Goal: Task Accomplishment & Management: Manage account settings

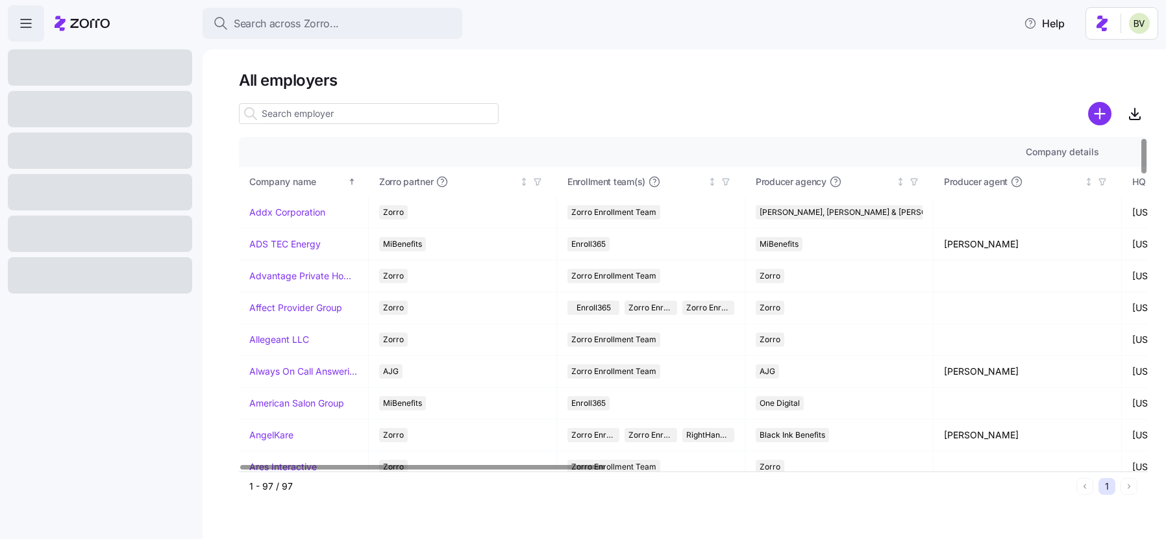
click at [280, 114] on input at bounding box center [369, 113] width 260 height 21
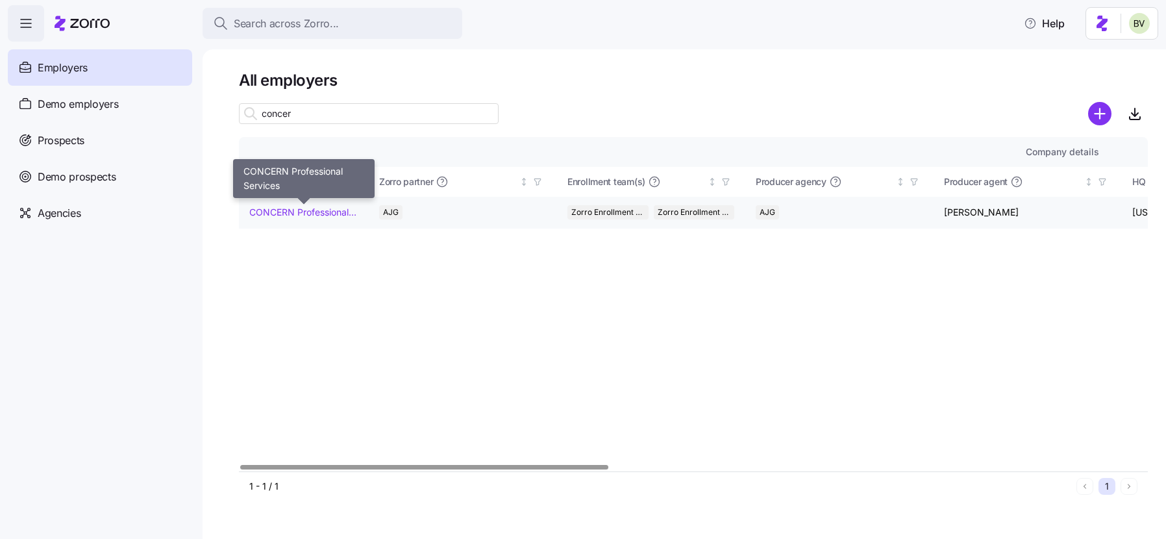
type input "concer"
click at [282, 210] on link "CONCERN Professional Services" at bounding box center [303, 212] width 108 height 13
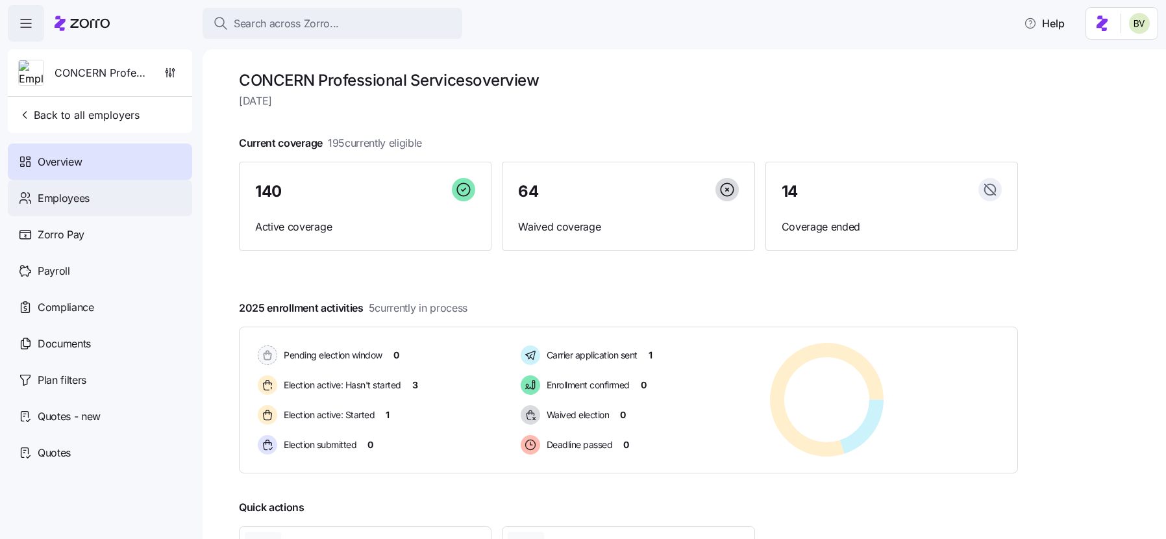
click at [93, 199] on div "Employees" at bounding box center [100, 198] width 184 height 36
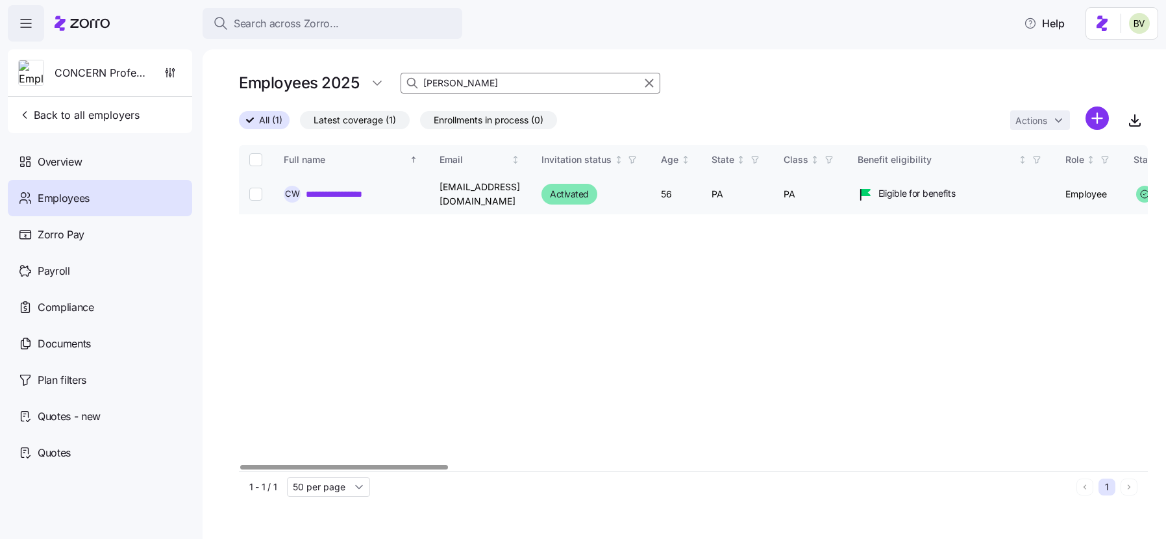
click at [349, 195] on link "**********" at bounding box center [342, 194] width 73 height 13
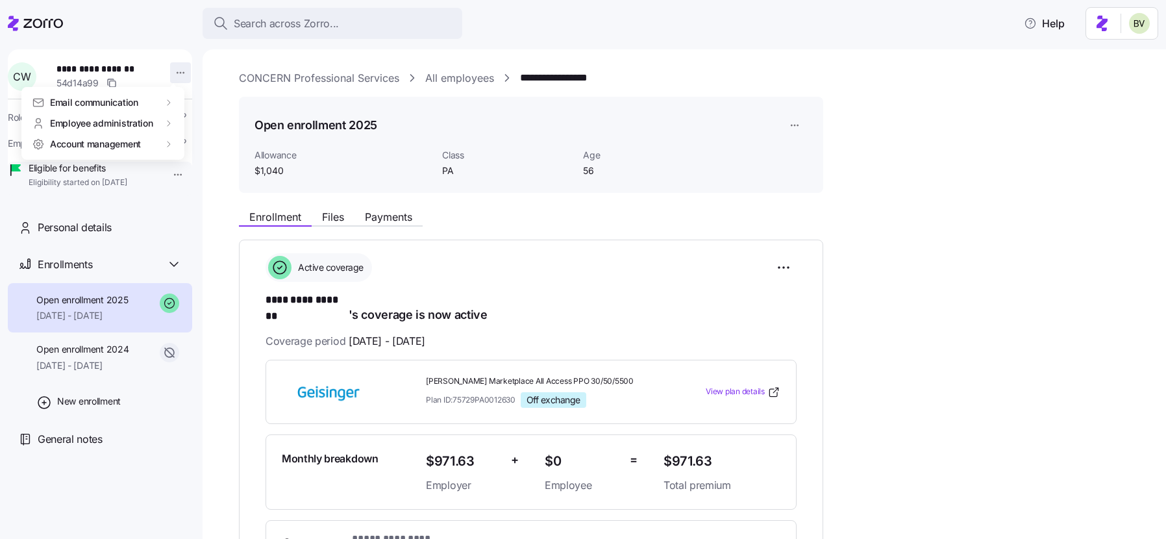
click at [176, 74] on html "**********" at bounding box center [583, 265] width 1166 height 531
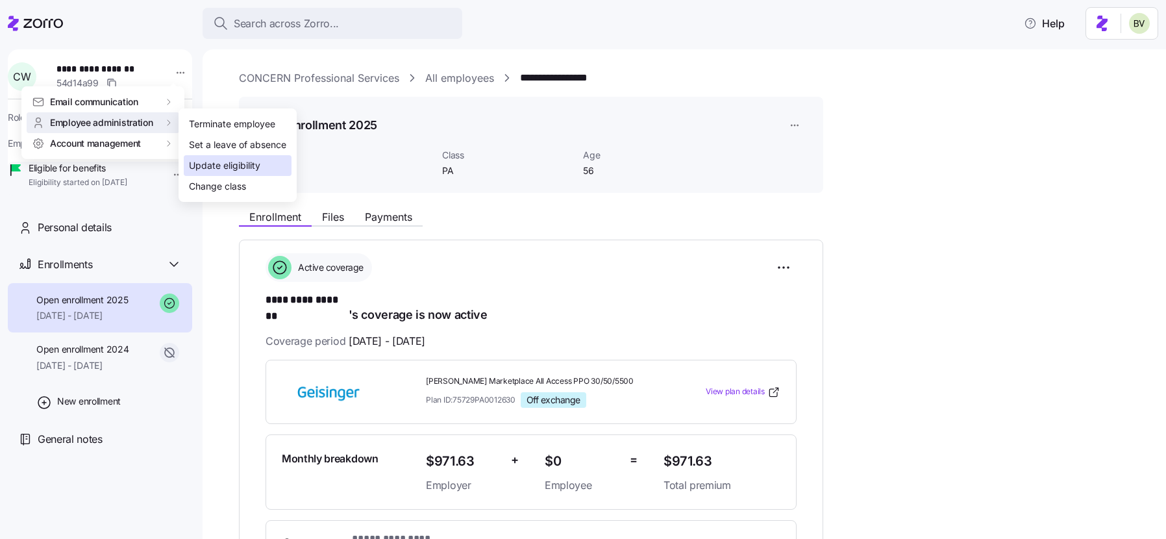
drag, startPoint x: 201, startPoint y: 125, endPoint x: 197, endPoint y: 165, distance: 40.4
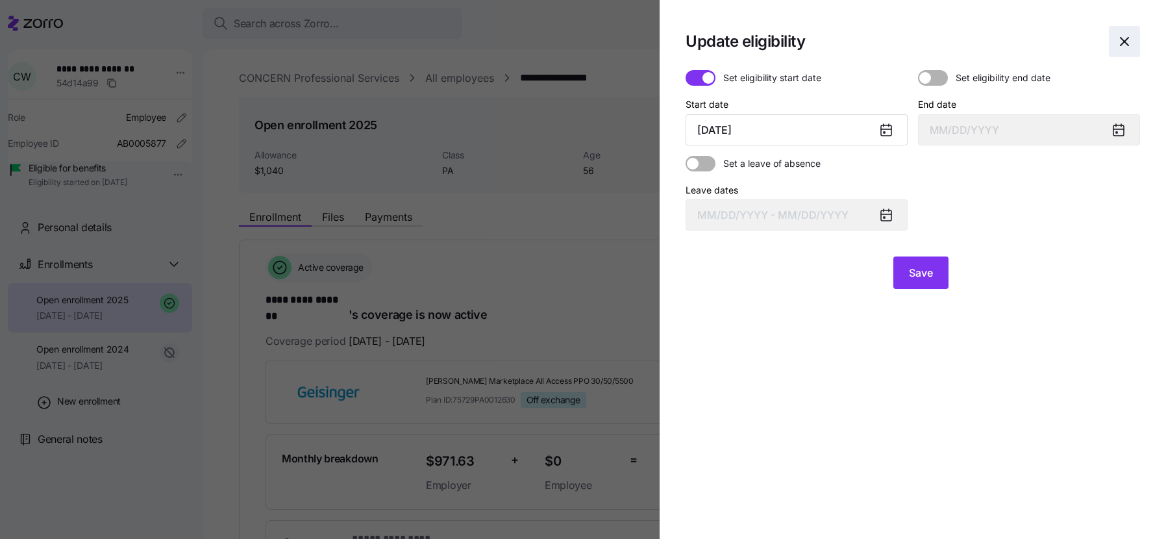
click at [1123, 41] on icon "button" at bounding box center [1125, 42] width 16 height 16
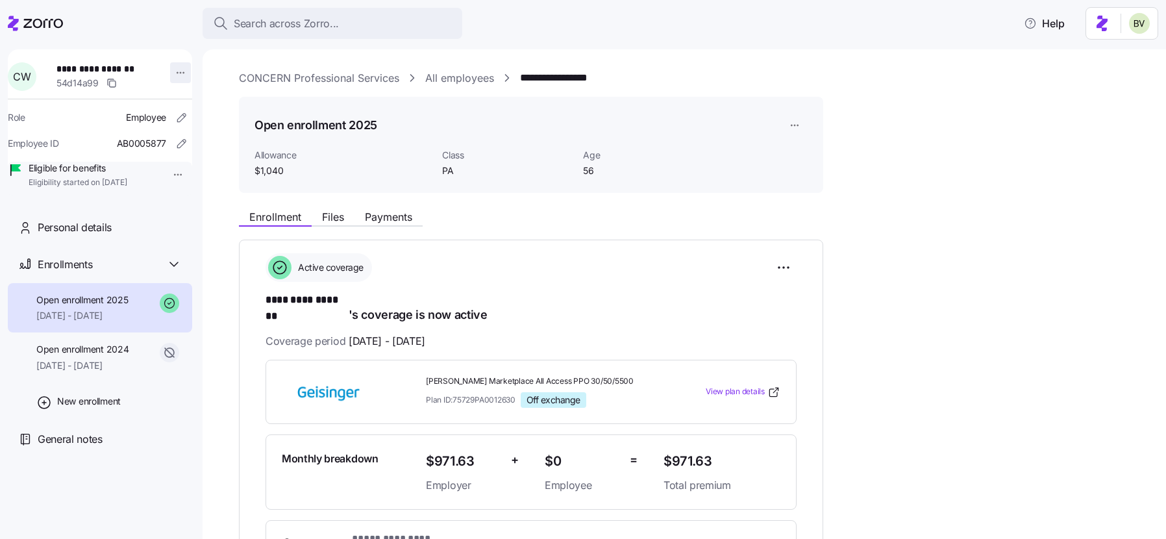
click at [175, 74] on html "**********" at bounding box center [583, 265] width 1166 height 531
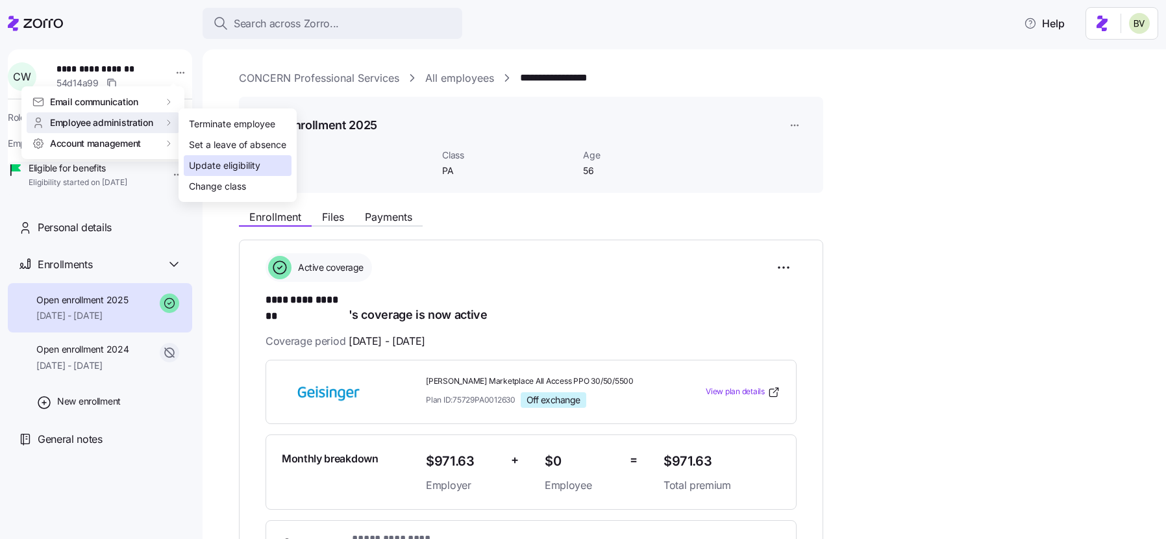
click at [189, 164] on div "Update eligibility" at bounding box center [224, 165] width 71 height 14
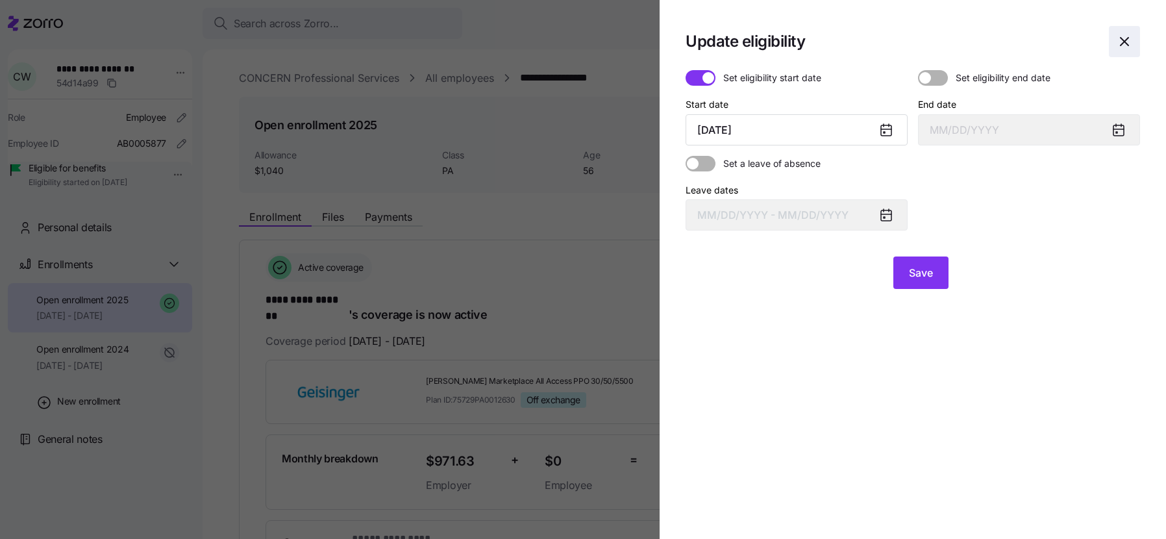
click at [1130, 34] on icon "button" at bounding box center [1125, 42] width 16 height 16
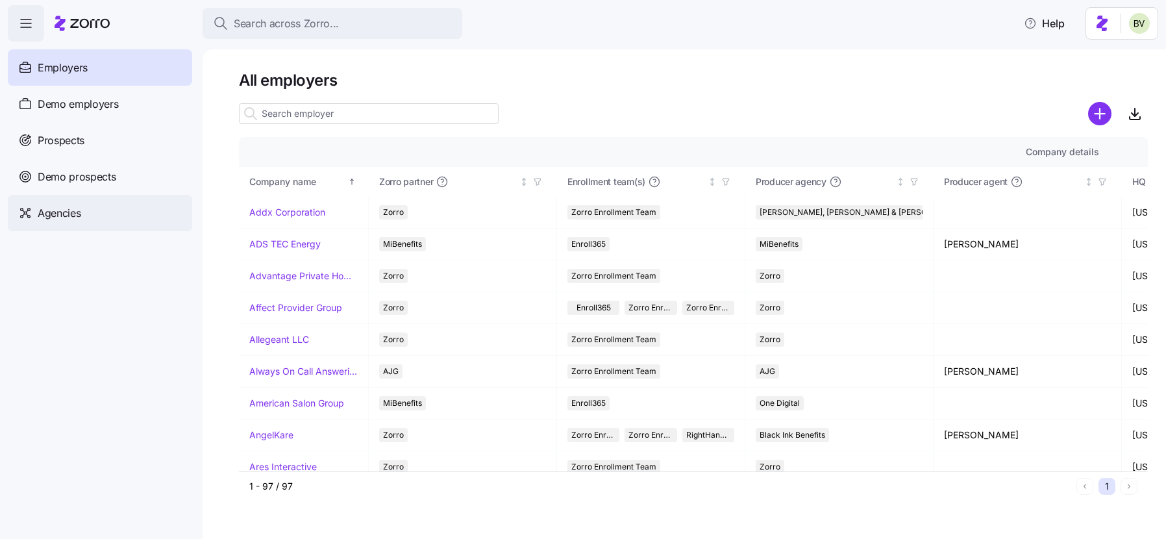
click at [75, 215] on span "Agencies" at bounding box center [59, 213] width 43 height 16
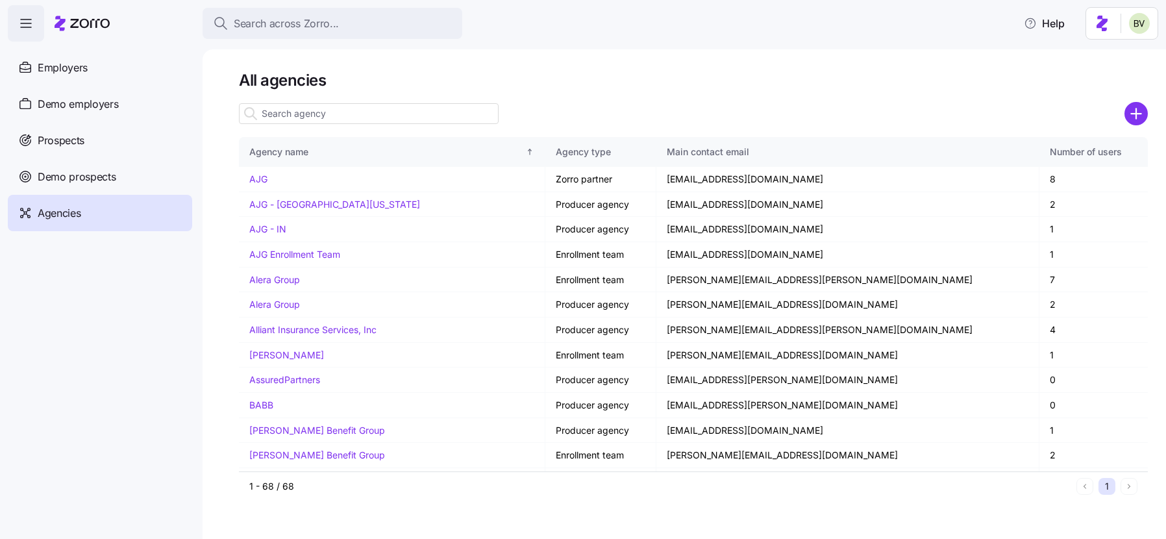
click at [286, 116] on input at bounding box center [369, 113] width 260 height 21
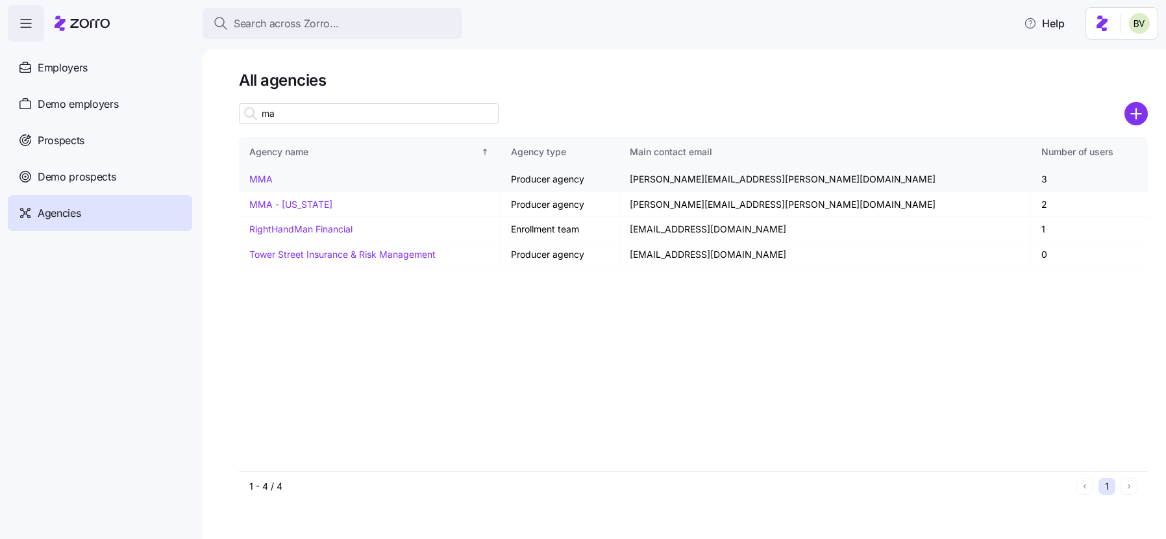
type input "ma"
click at [265, 170] on td "MMA" at bounding box center [370, 179] width 262 height 25
click at [265, 176] on link "MMA" at bounding box center [260, 178] width 23 height 11
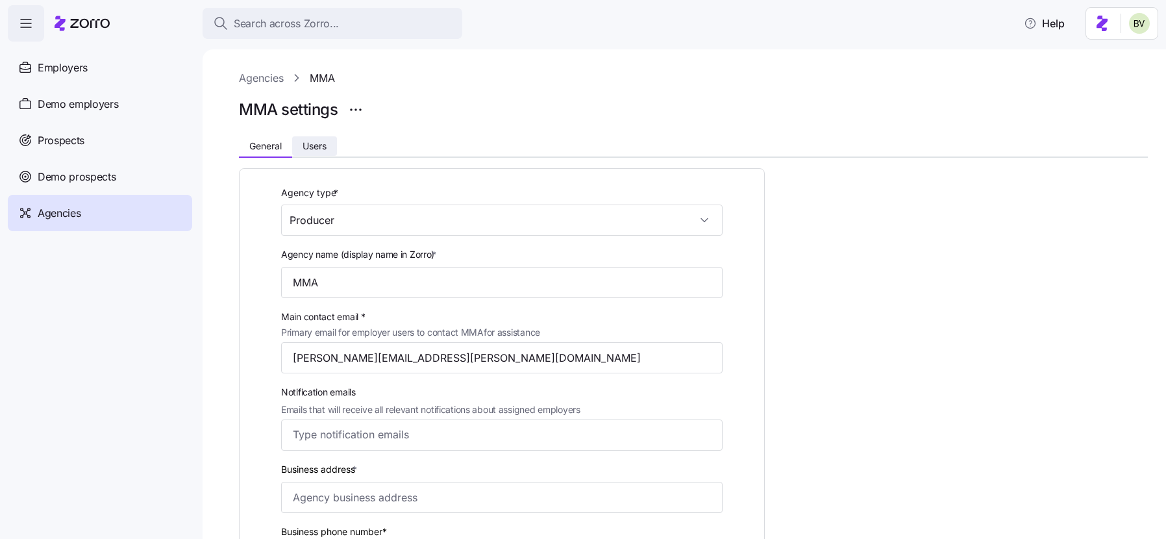
click at [321, 142] on span "Users" at bounding box center [315, 146] width 24 height 9
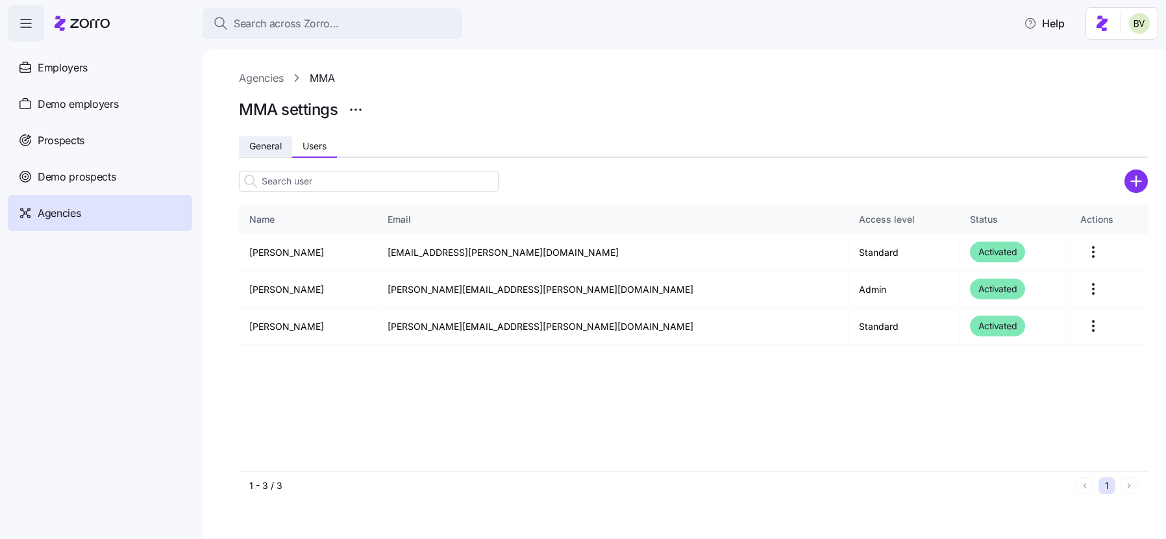
click at [283, 147] on button "General" at bounding box center [265, 145] width 53 height 19
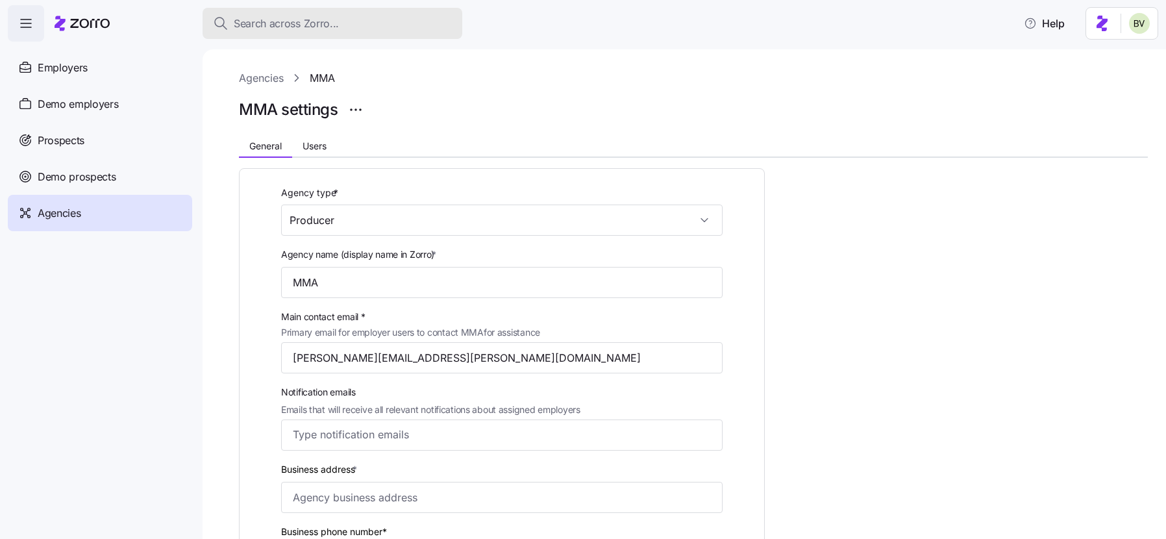
click at [277, 25] on span "Search across Zorro..." at bounding box center [286, 24] width 105 height 16
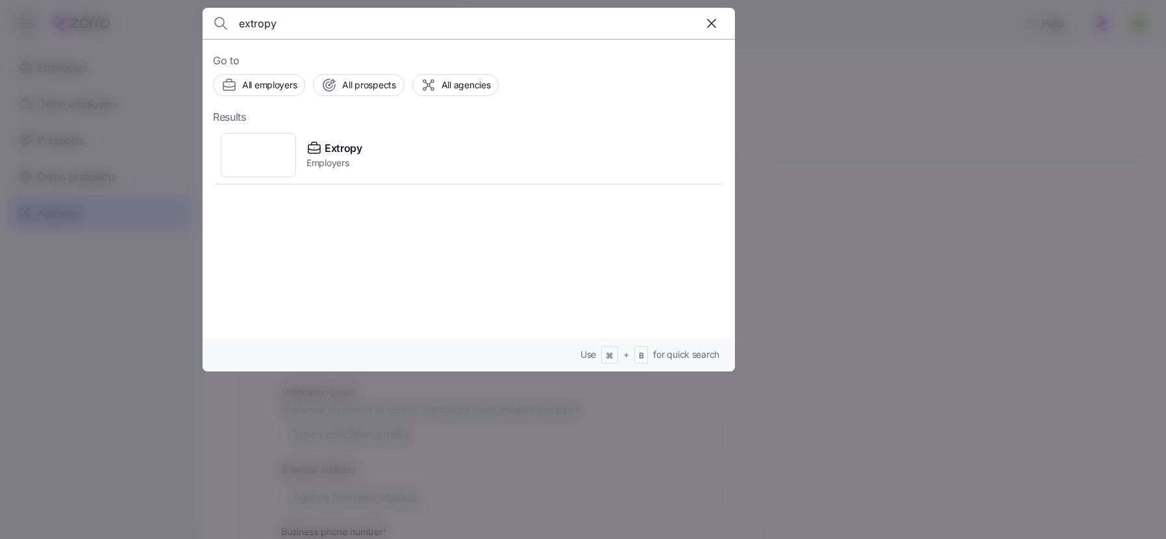
type input "extropy"
click at [269, 156] on img at bounding box center [258, 155] width 26 height 26
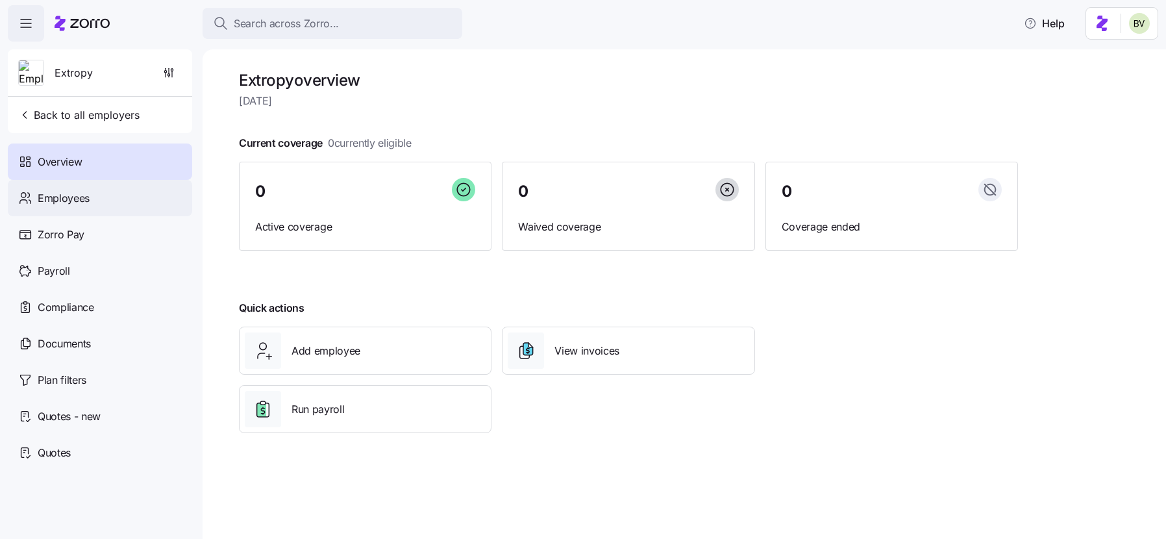
click at [87, 196] on span "Employees" at bounding box center [64, 198] width 52 height 16
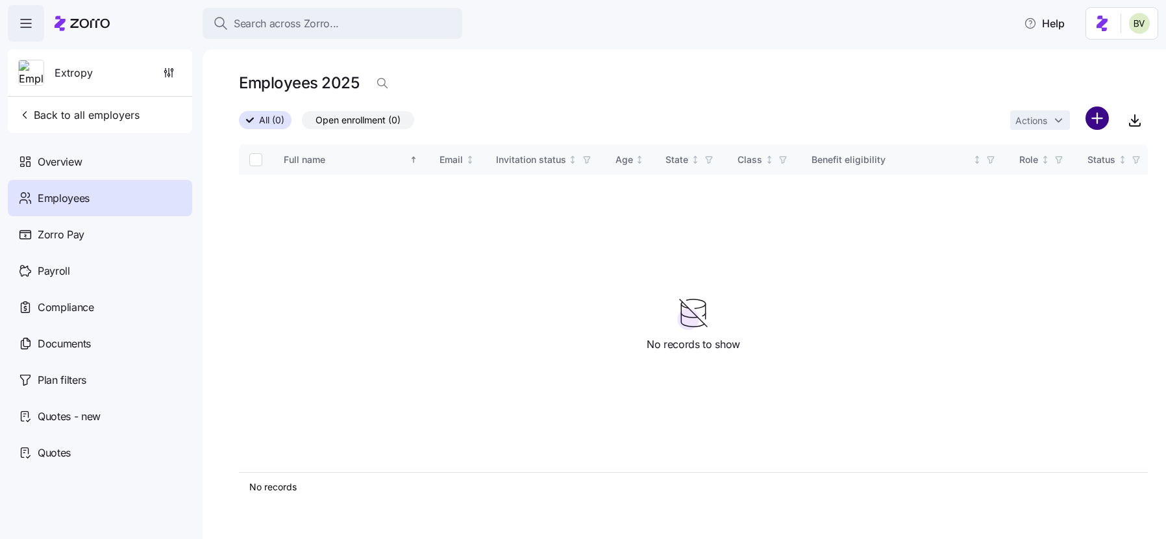
click at [1093, 123] on html "Search across Zorro... Help Extropy Back to all employers Overview Employees Zo…" at bounding box center [583, 265] width 1166 height 531
click at [1048, 154] on span "Upload roster" at bounding box center [1039, 153] width 55 height 13
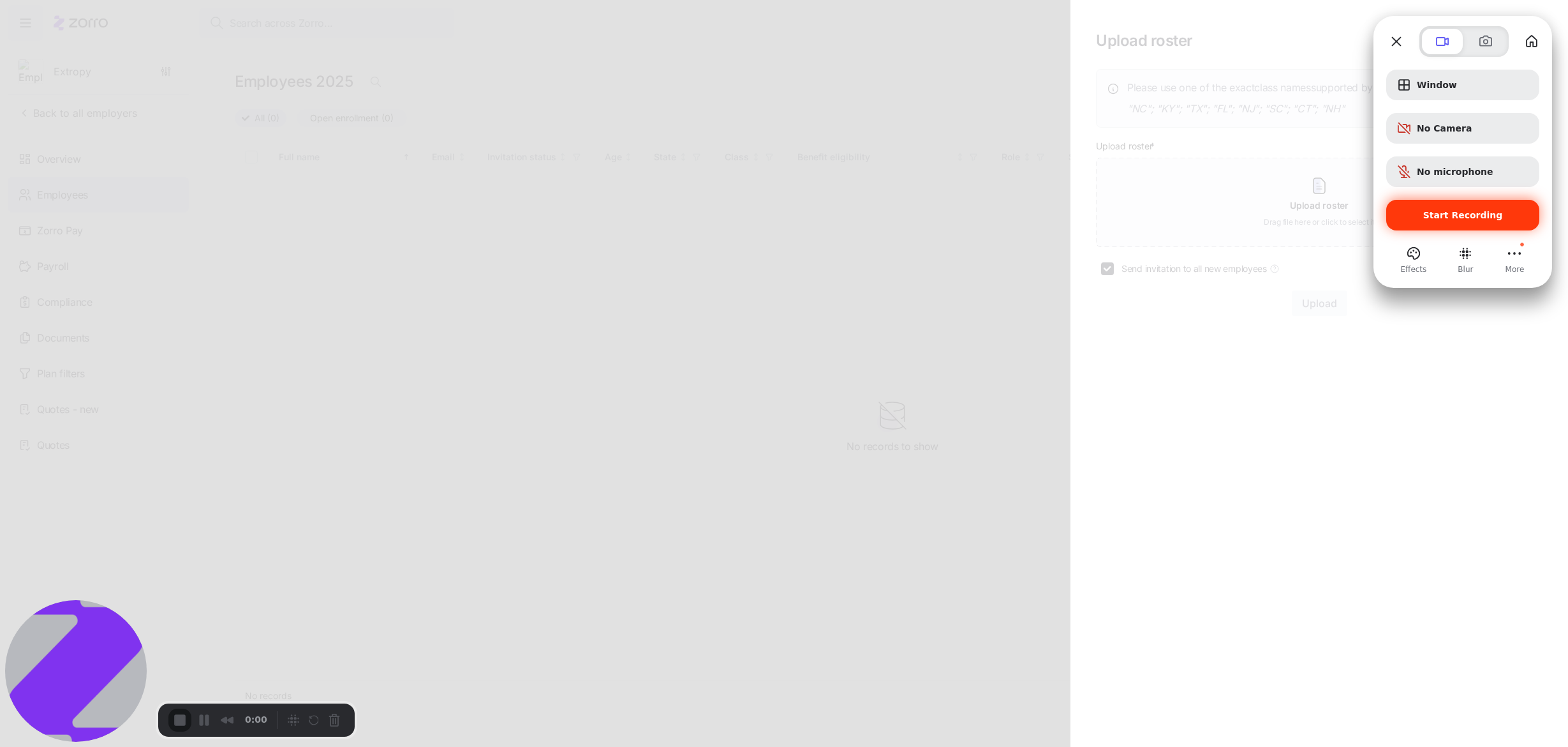
click at [1146, 215] on span "Start Recording" at bounding box center [1463, 215] width 80 height 10
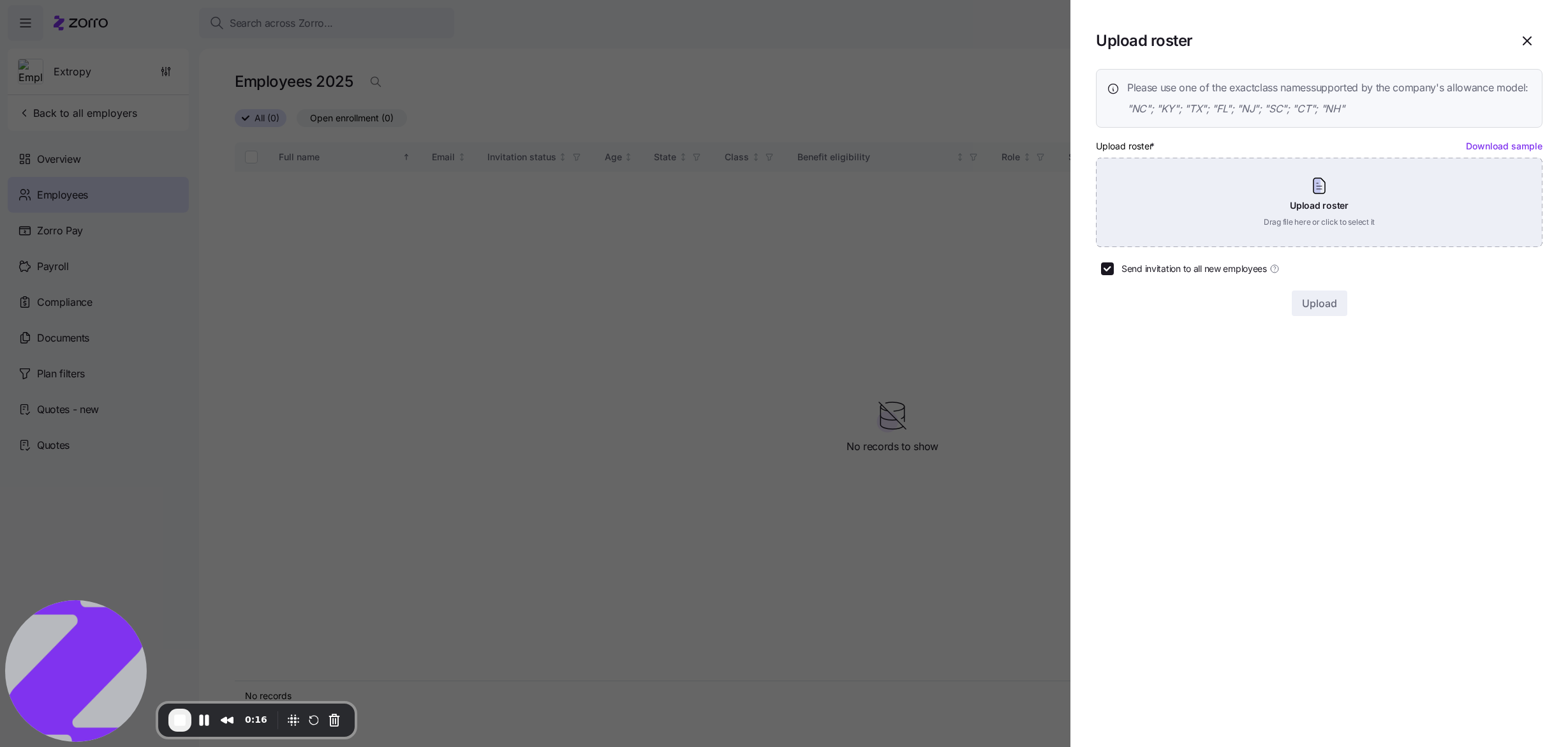
click at [1146, 213] on div "Upload roster Drag file here or click to select it" at bounding box center [1319, 201] width 447 height 89
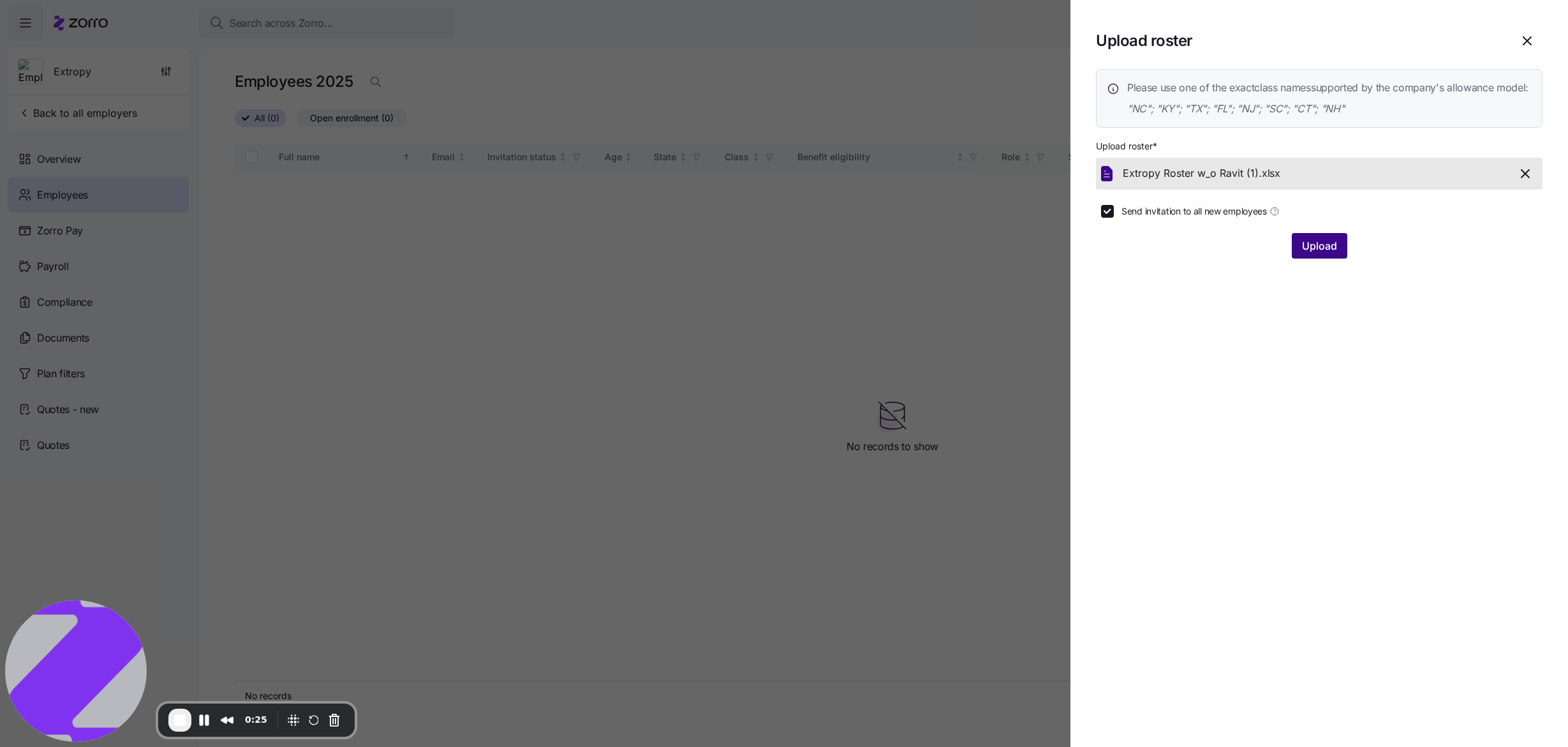
click at [1146, 254] on span "Upload" at bounding box center [1319, 246] width 35 height 16
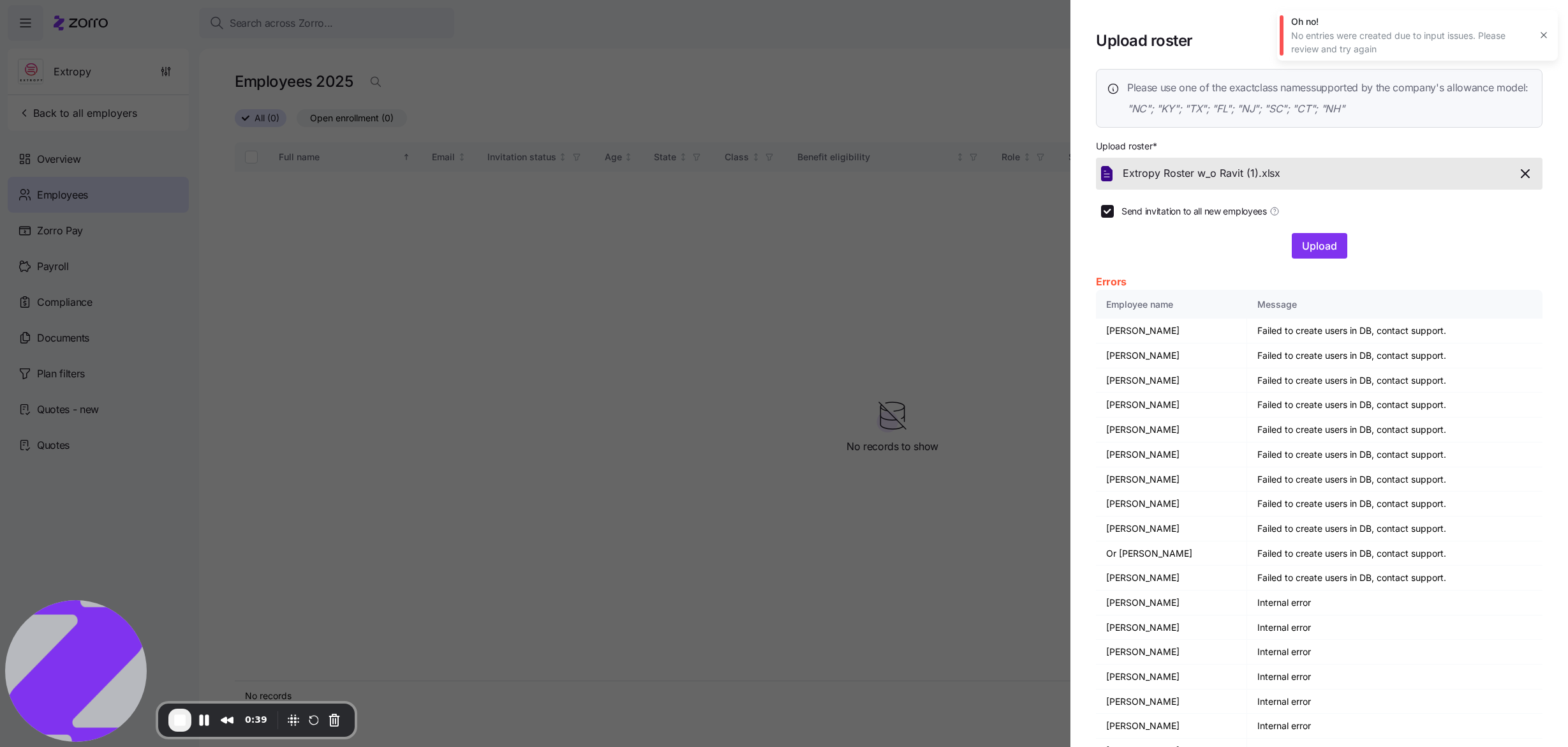
click at [1146, 35] on icon "button" at bounding box center [1543, 35] width 10 height 10
click at [1146, 181] on icon "button" at bounding box center [1526, 174] width 16 height 16
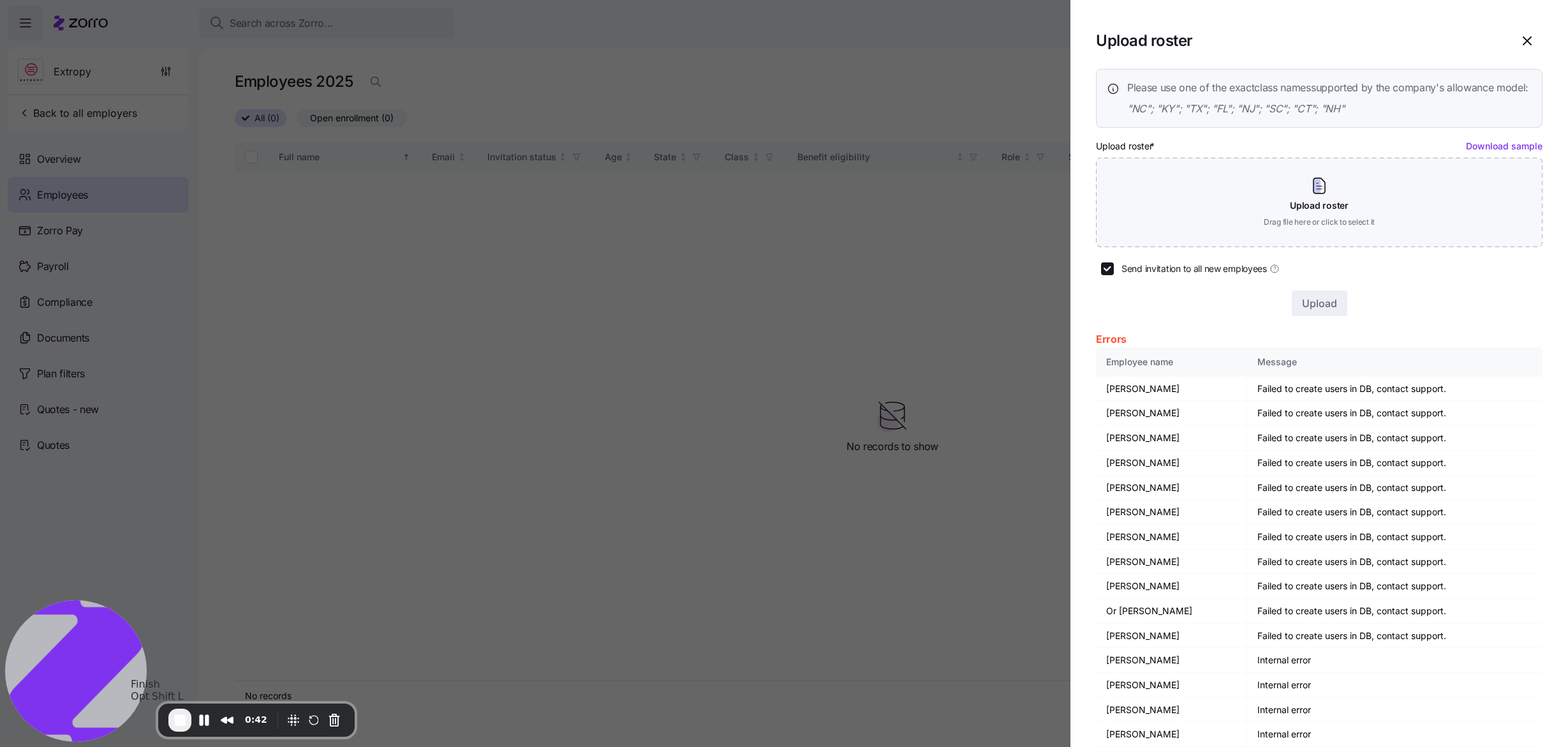
click at [183, 529] on button "End Recording" at bounding box center [179, 719] width 23 height 23
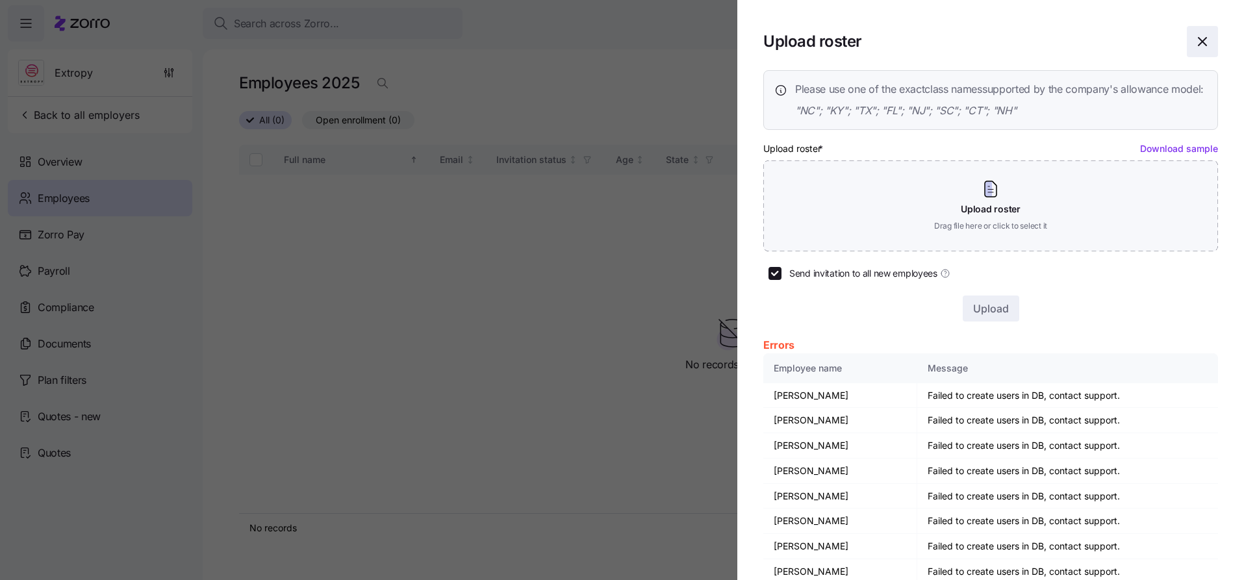
click at [1166, 42] on icon "button" at bounding box center [1202, 42] width 16 height 16
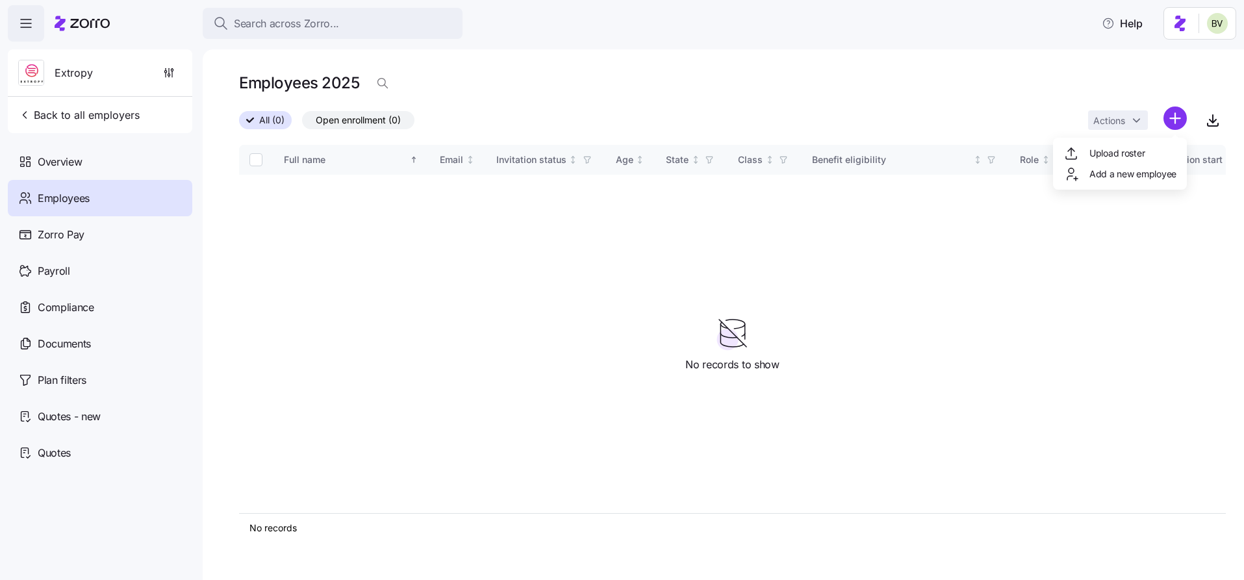
click at [1166, 118] on html "Search across Zorro... Help Extropy Back to all employers Overview Employees Zo…" at bounding box center [622, 286] width 1244 height 572
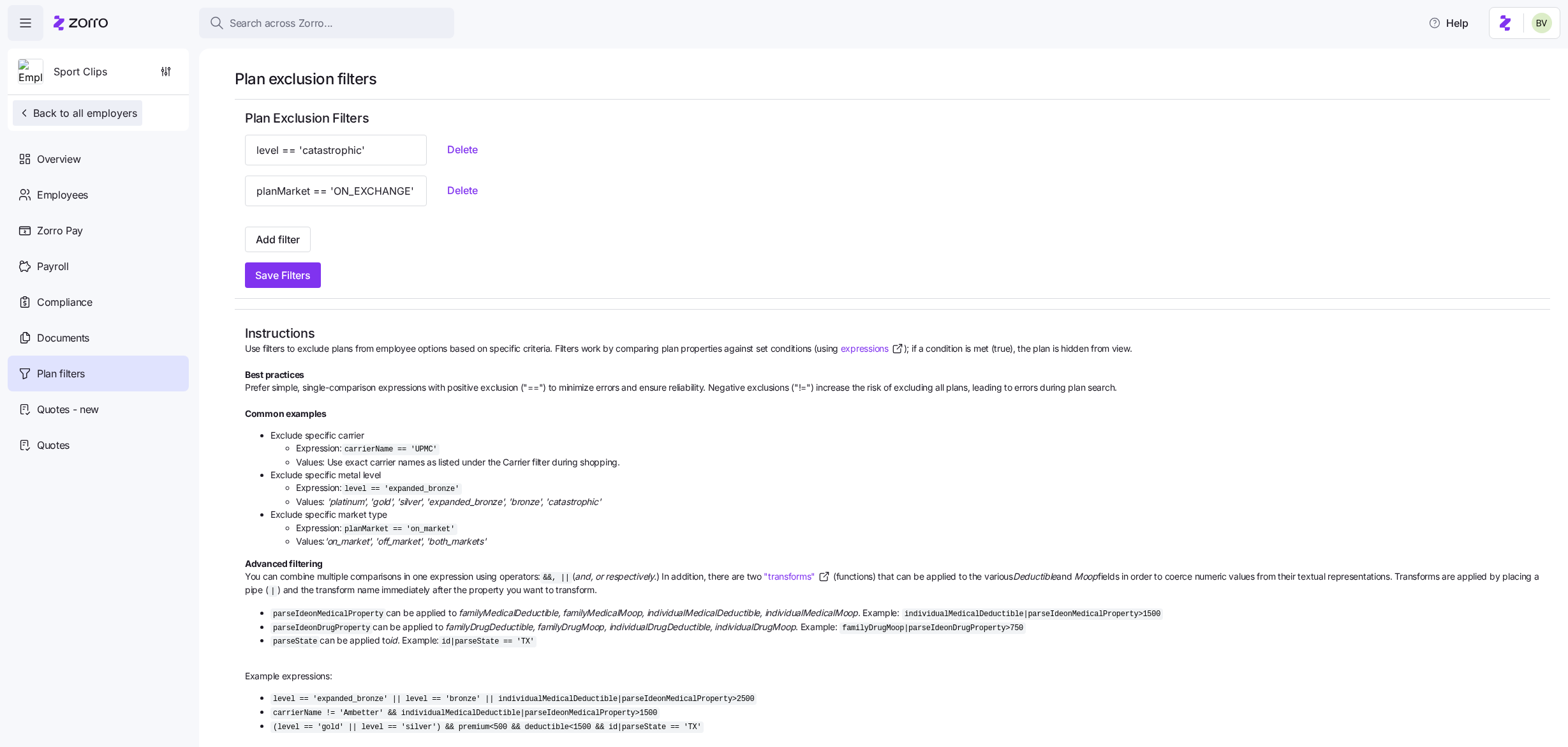
click at [88, 112] on span "Back to all employers" at bounding box center [77, 113] width 119 height 16
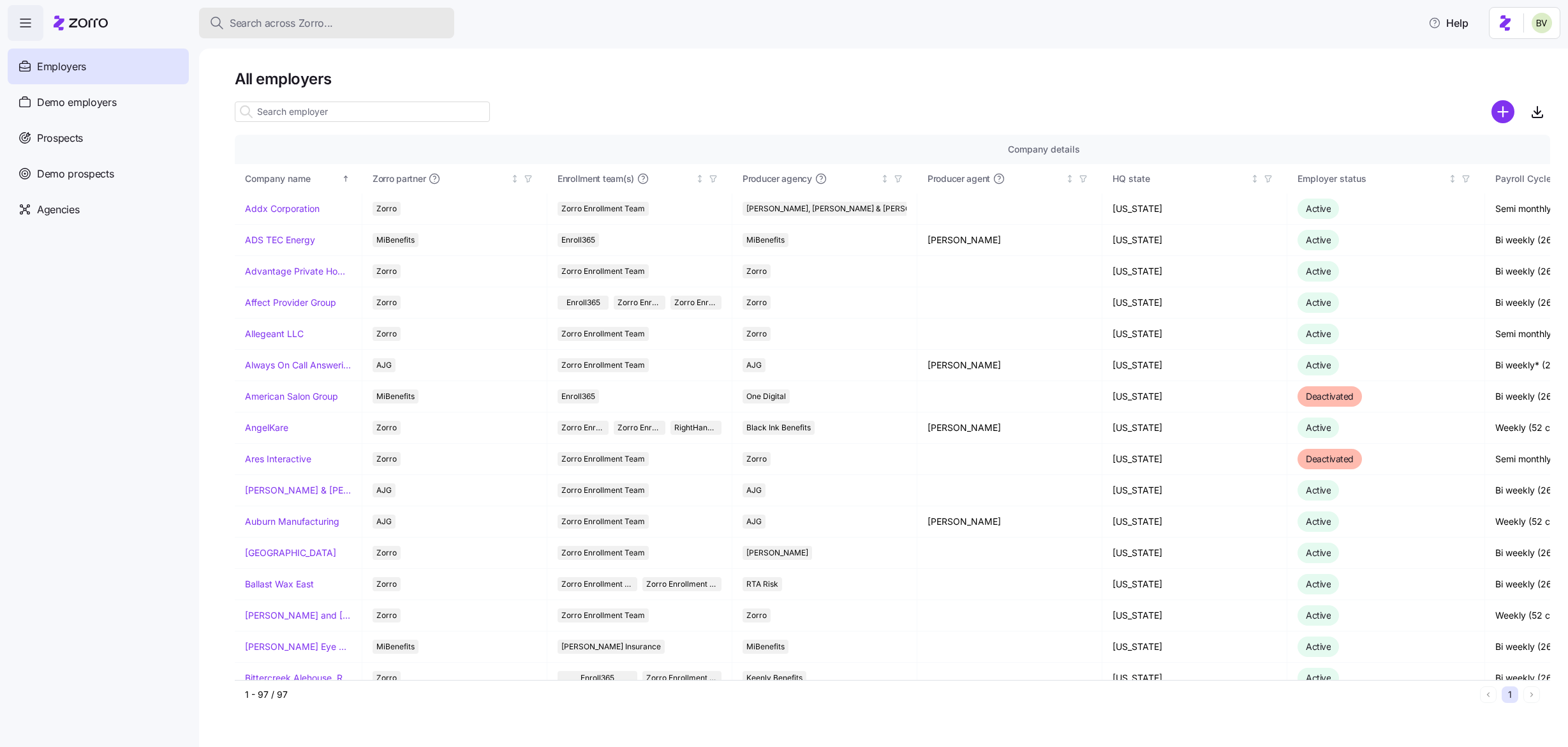
click at [364, 25] on div "Search across Zorro..." at bounding box center [326, 24] width 235 height 16
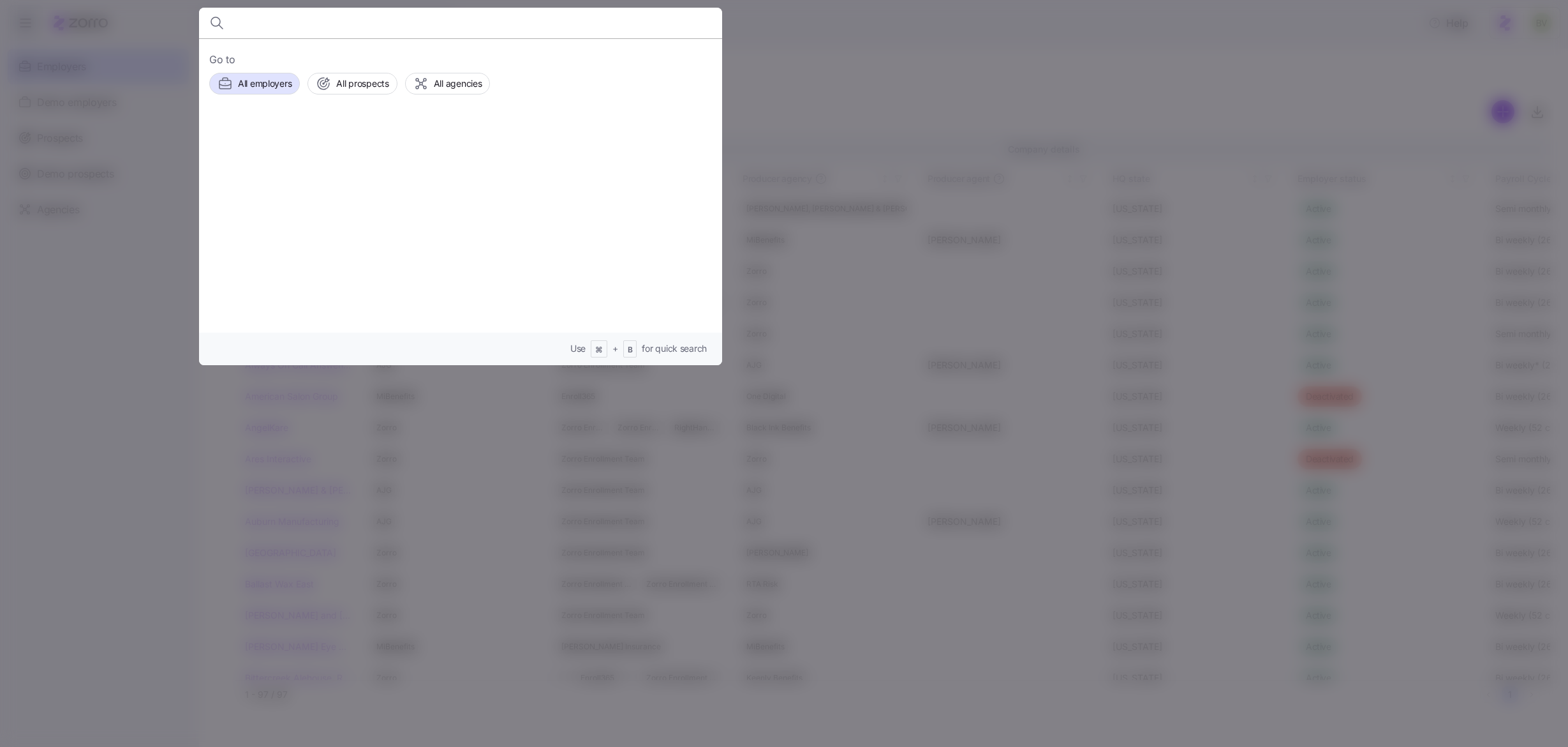
click at [181, 26] on div at bounding box center [784, 374] width 1568 height 747
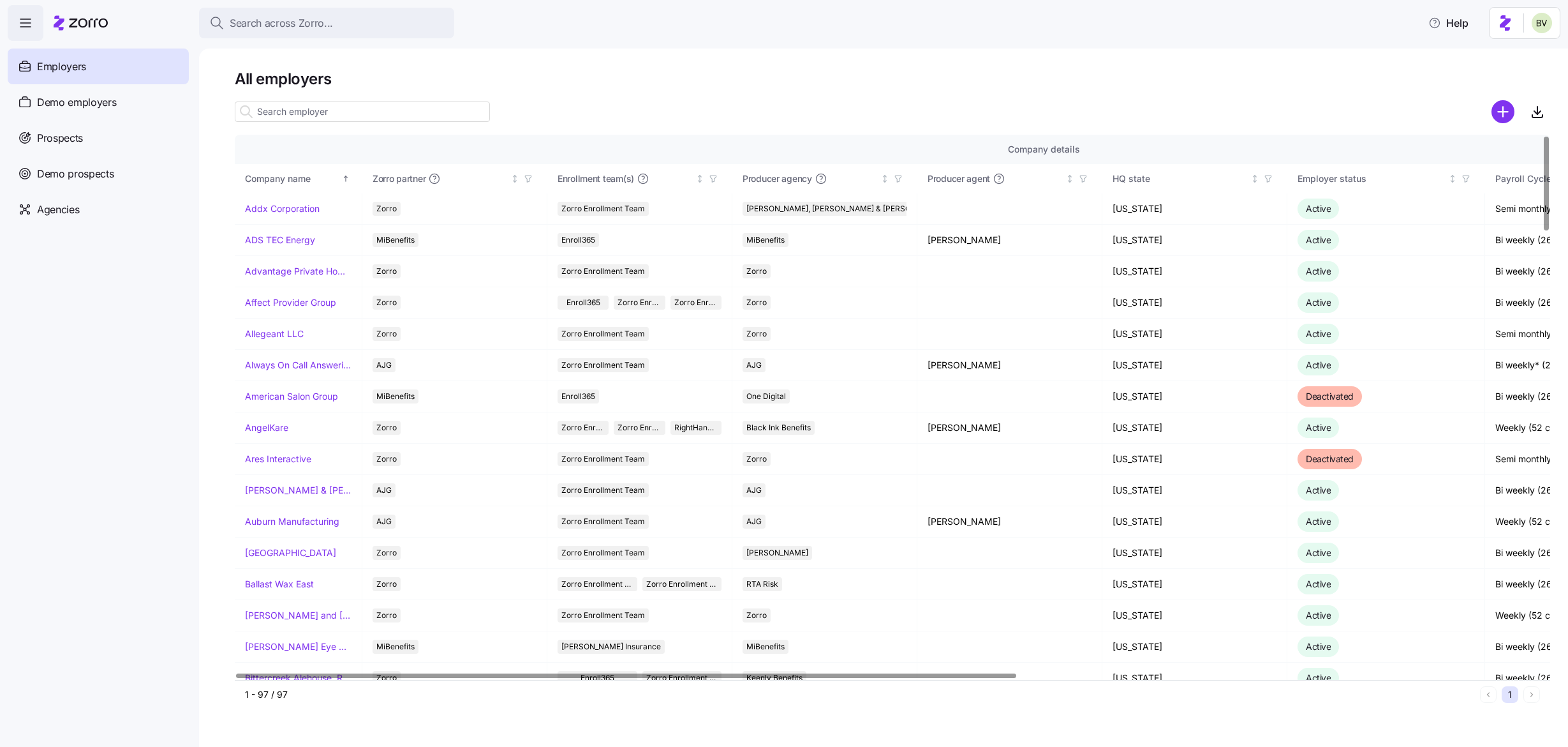
click at [297, 115] on input at bounding box center [363, 111] width 255 height 21
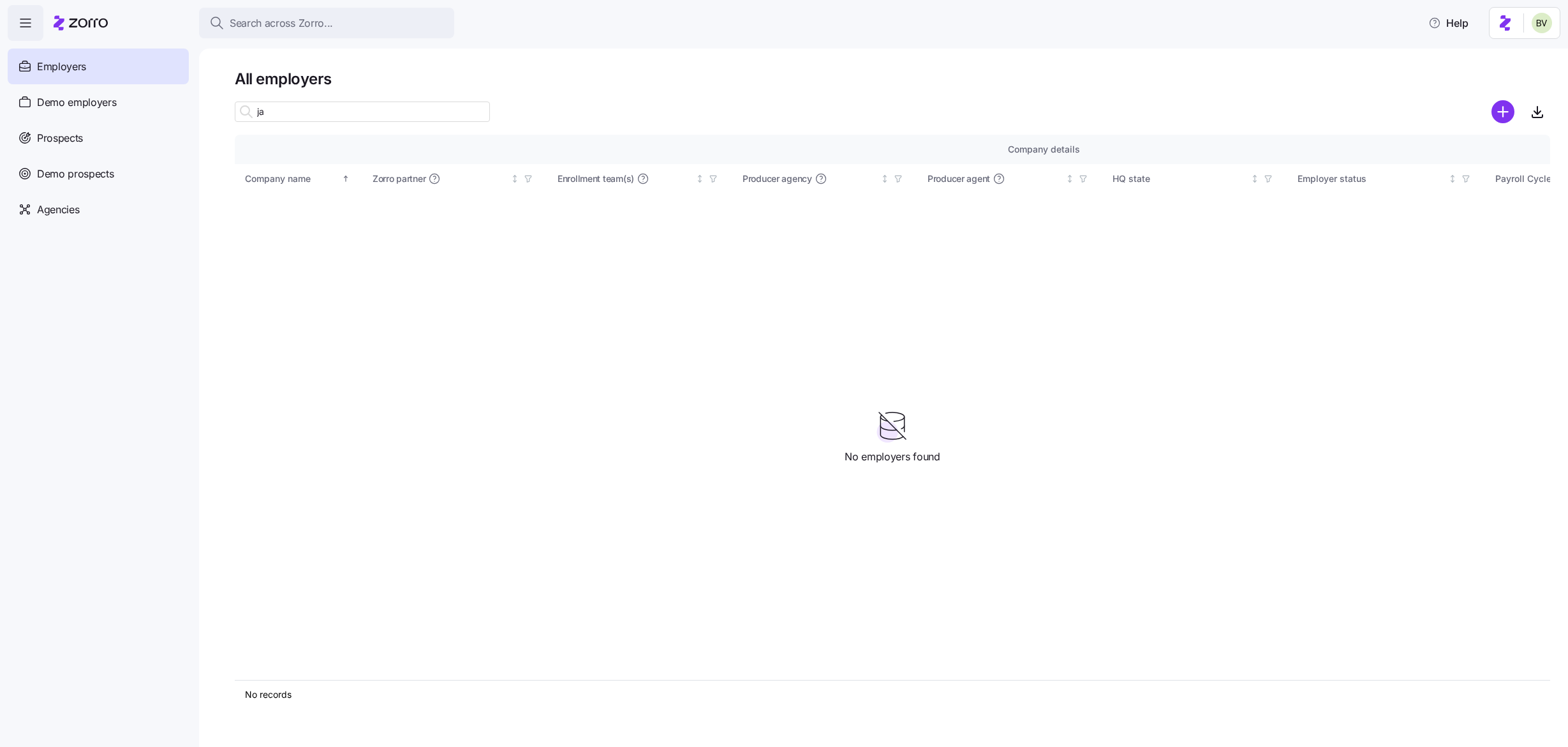
type input "j"
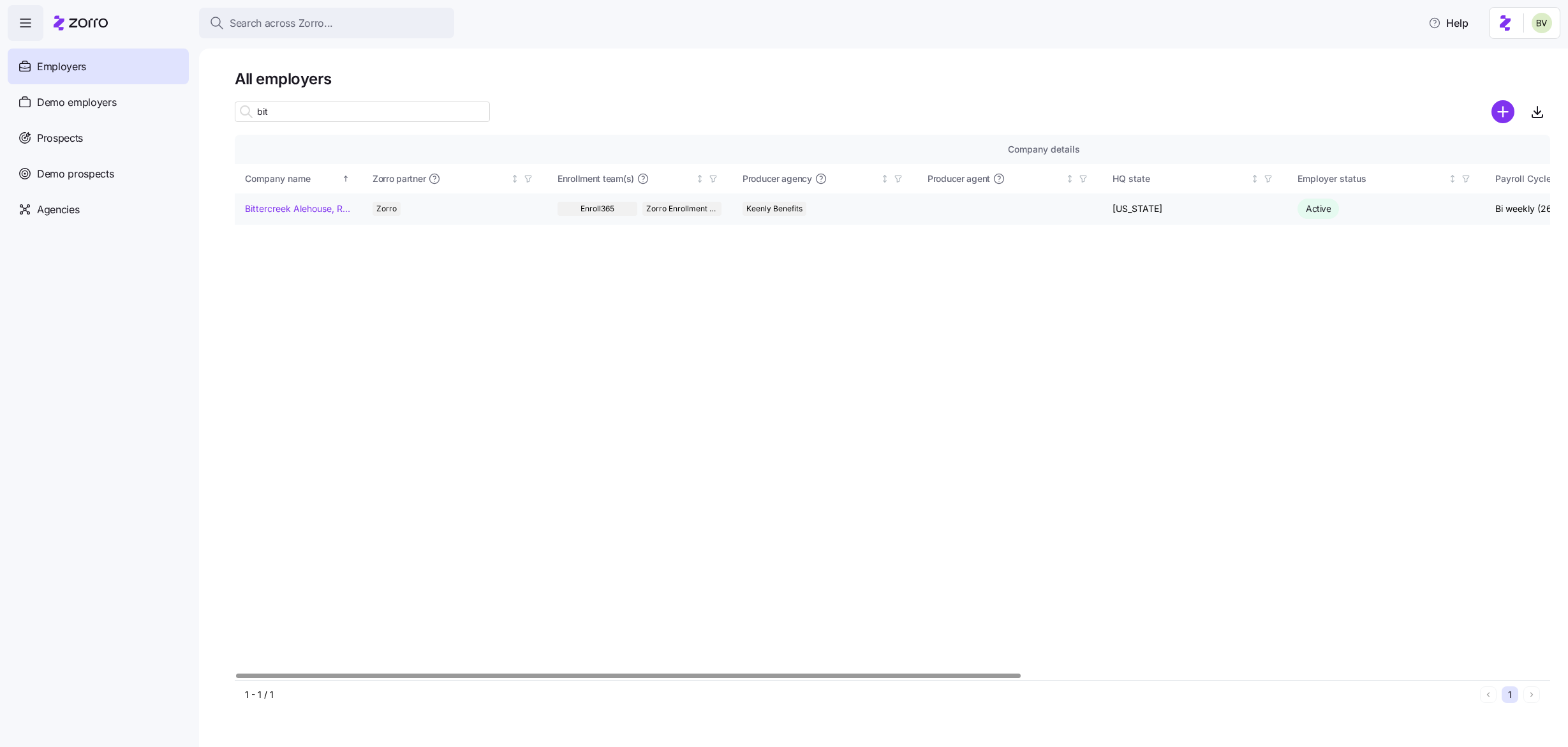
type input "bit"
click at [301, 205] on link "Bittercreek Alehouse, Red Feather Lounge, Diablo & Sons Saloon" at bounding box center [298, 208] width 106 height 13
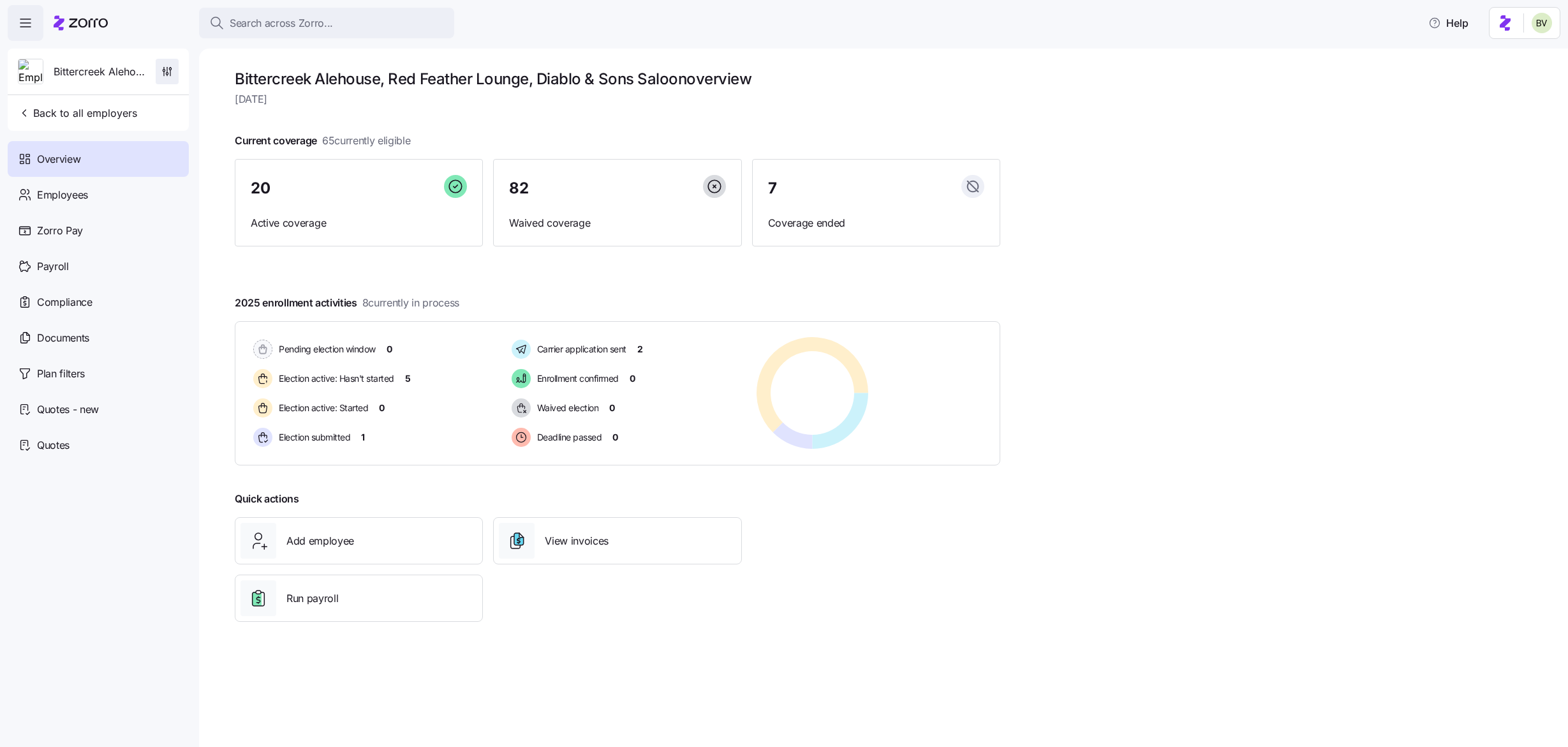
click at [168, 76] on icon "button" at bounding box center [167, 71] width 13 height 13
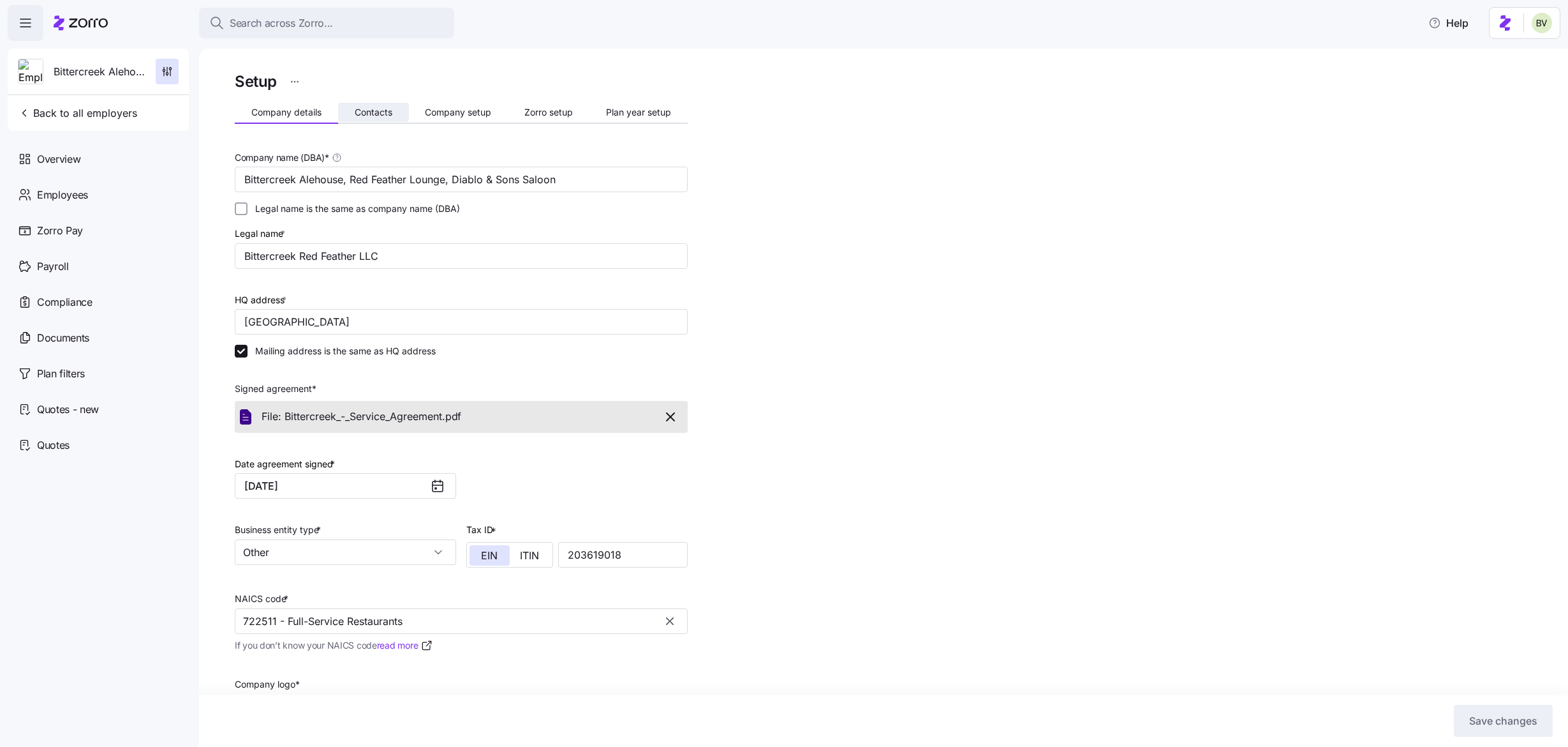
click at [374, 105] on button "Contacts" at bounding box center [373, 112] width 71 height 19
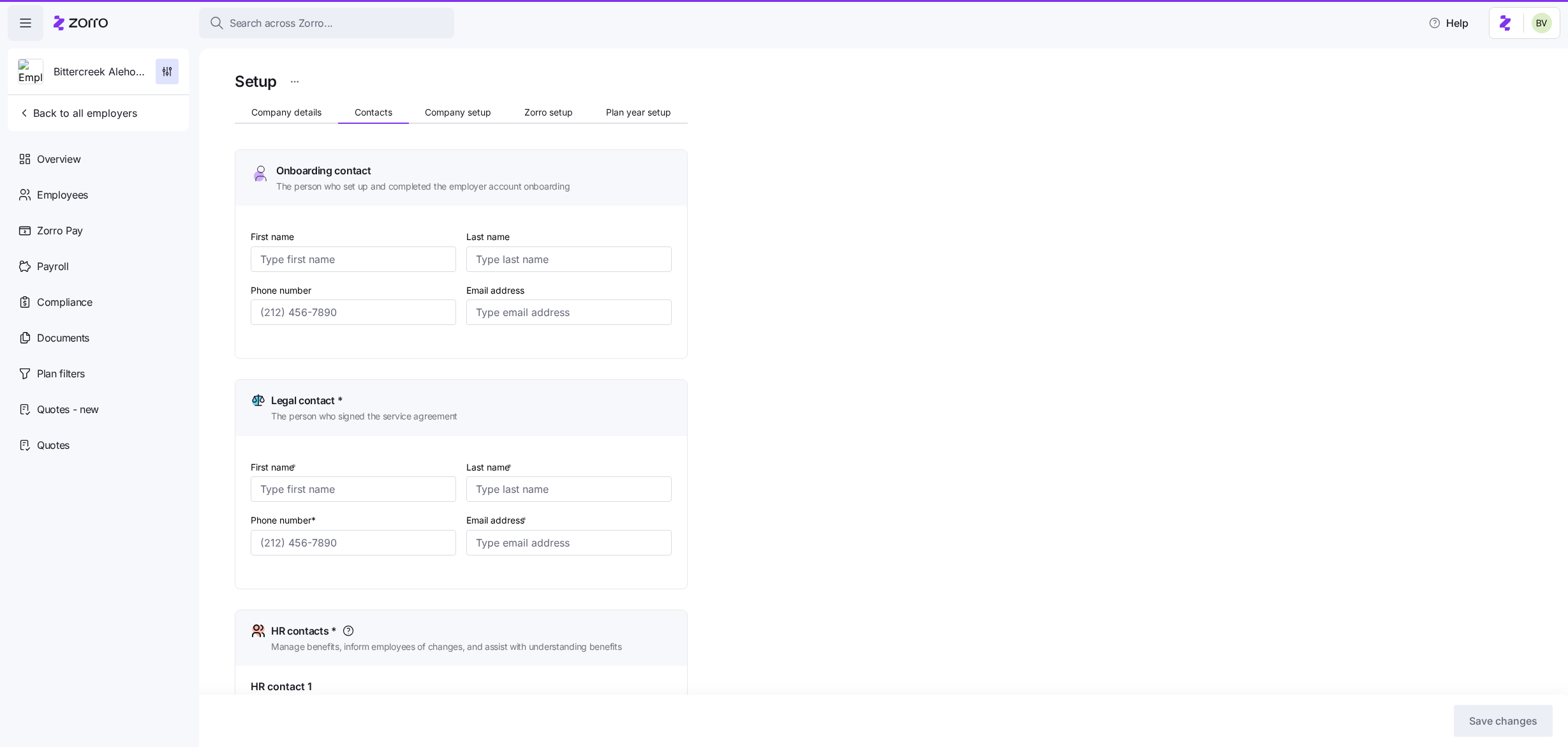
type input "Jami"
type input "Adams"
type input "jmax820@yahoo.com"
type input "Jami"
type input "Adams"
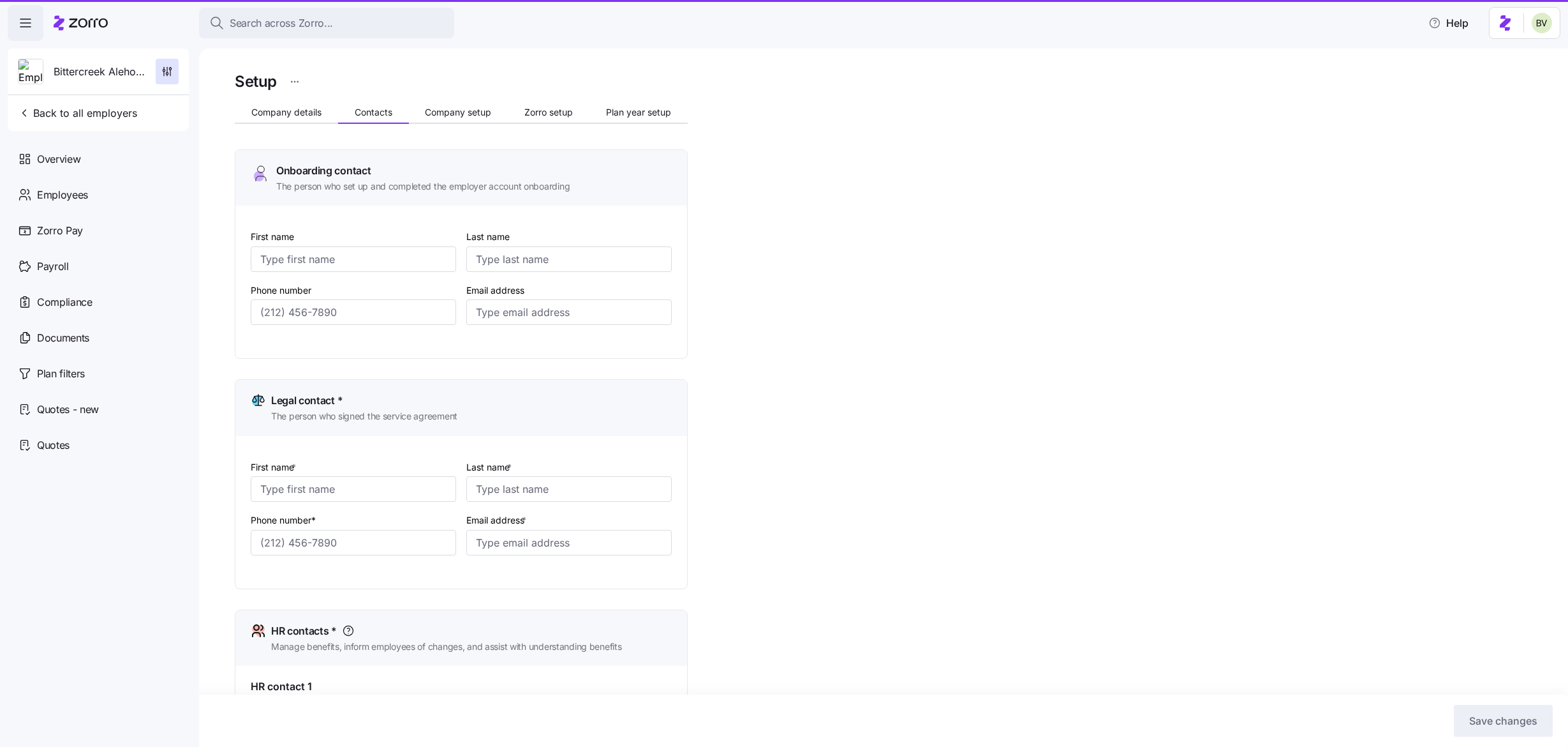
type input "jmax820@yahoo.com"
type input "Jami"
type input "Adams"
type input "jmax820@yahoo.com"
type input "Jami"
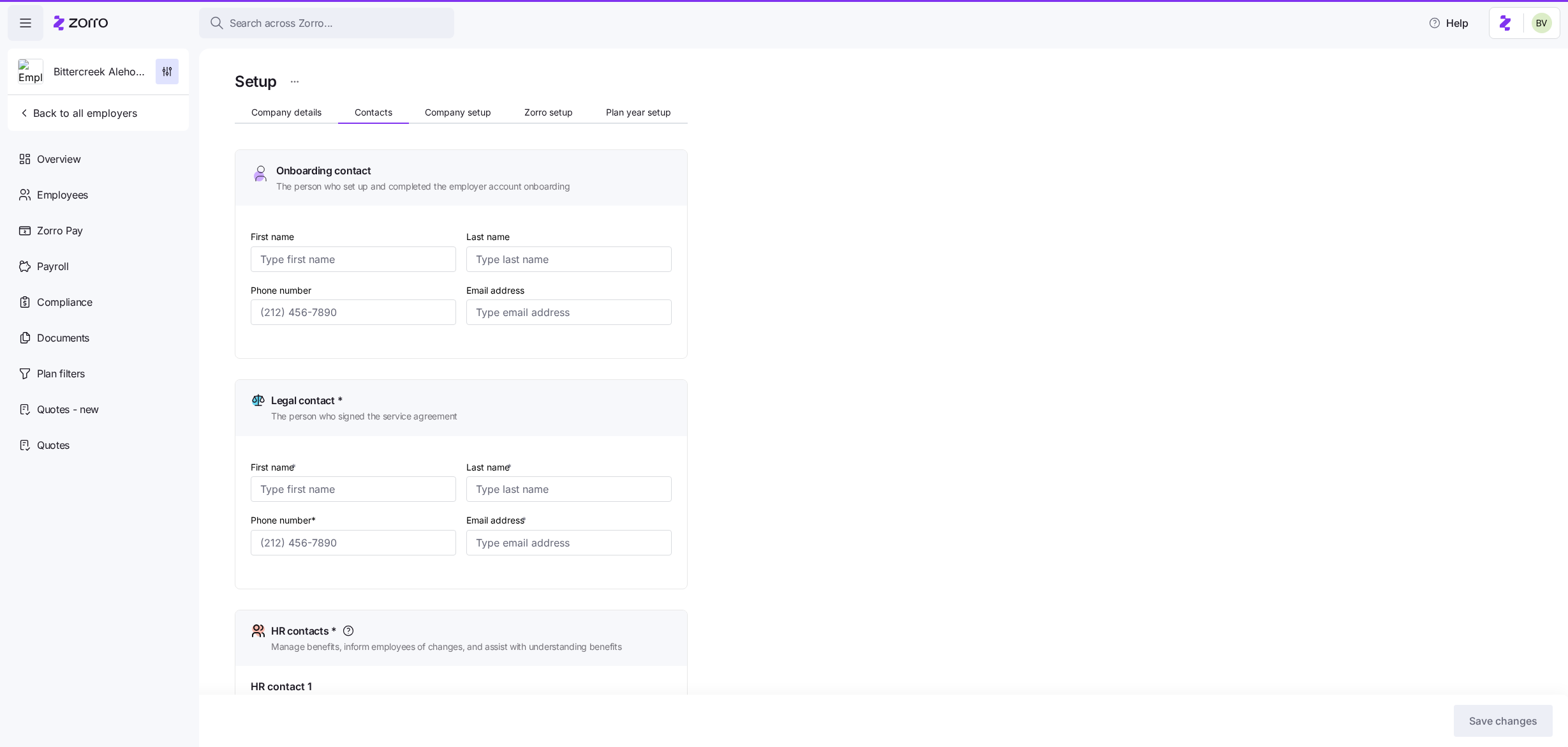
type input "Adams"
type input "jmax820@yahoo.com"
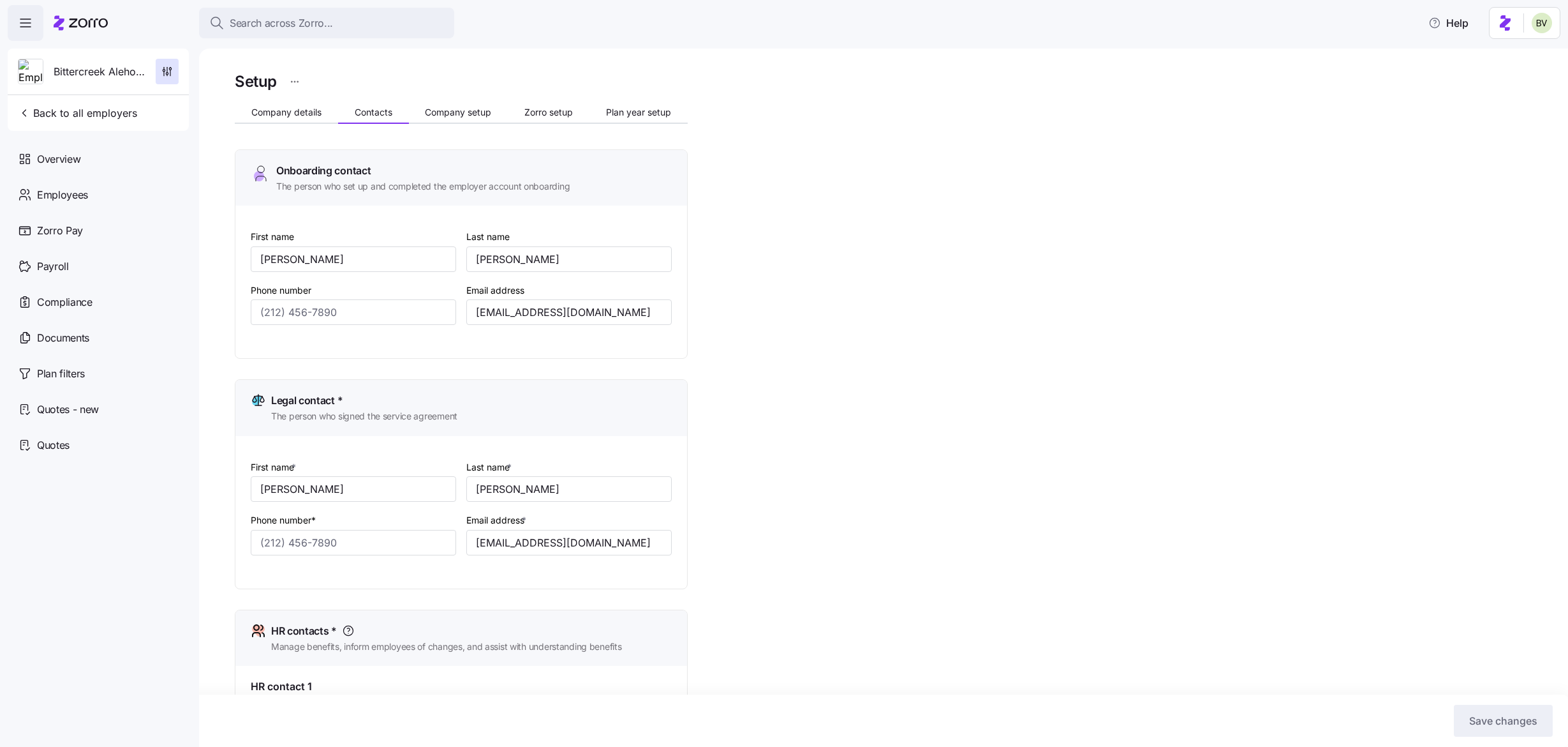
type input "(208) 861-0152"
drag, startPoint x: 333, startPoint y: 543, endPoint x: 252, endPoint y: 539, distance: 81.1
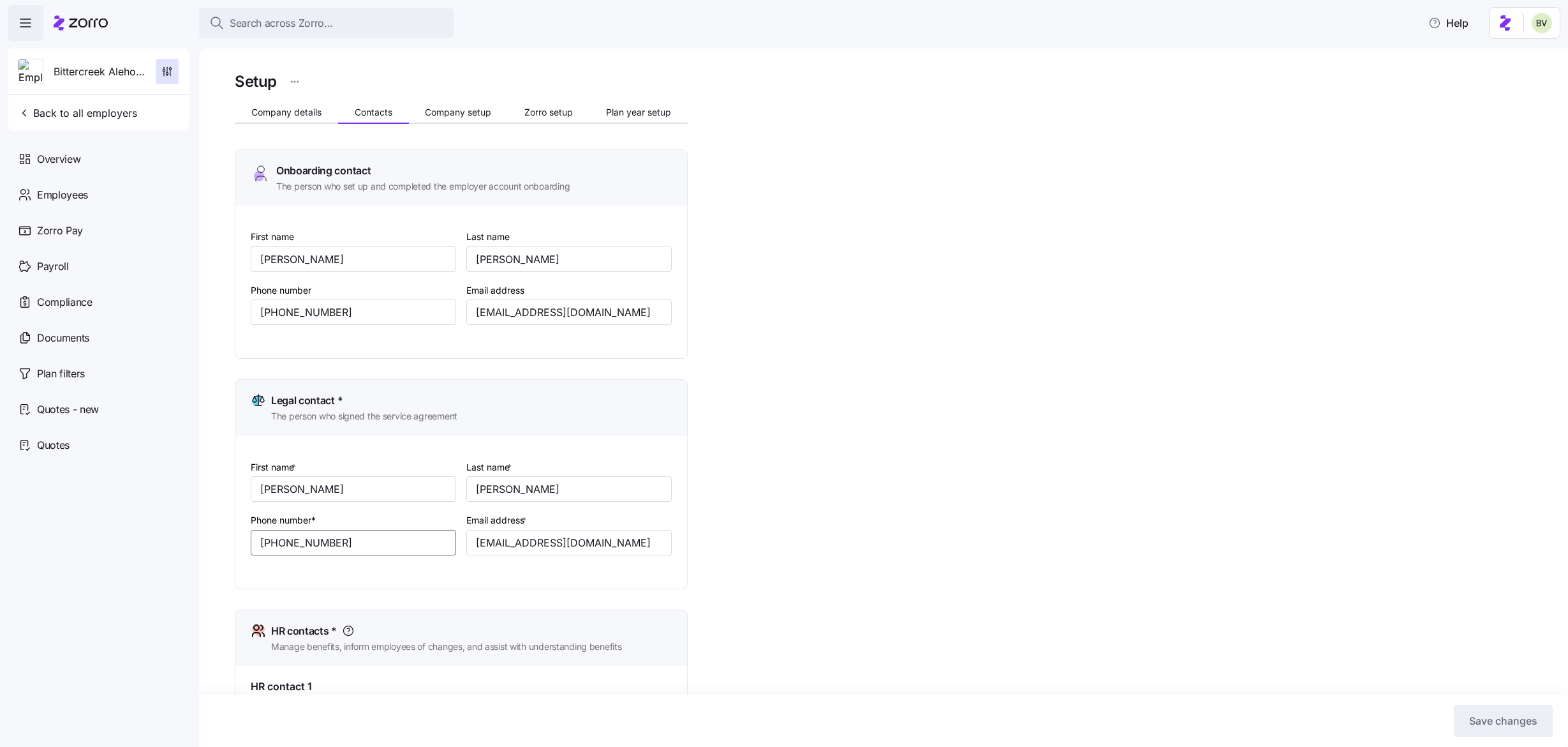
click at [252, 539] on input "(208) 861-0152" at bounding box center [353, 543] width 205 height 26
click at [317, 27] on span "Search across Zorro..." at bounding box center [281, 24] width 103 height 16
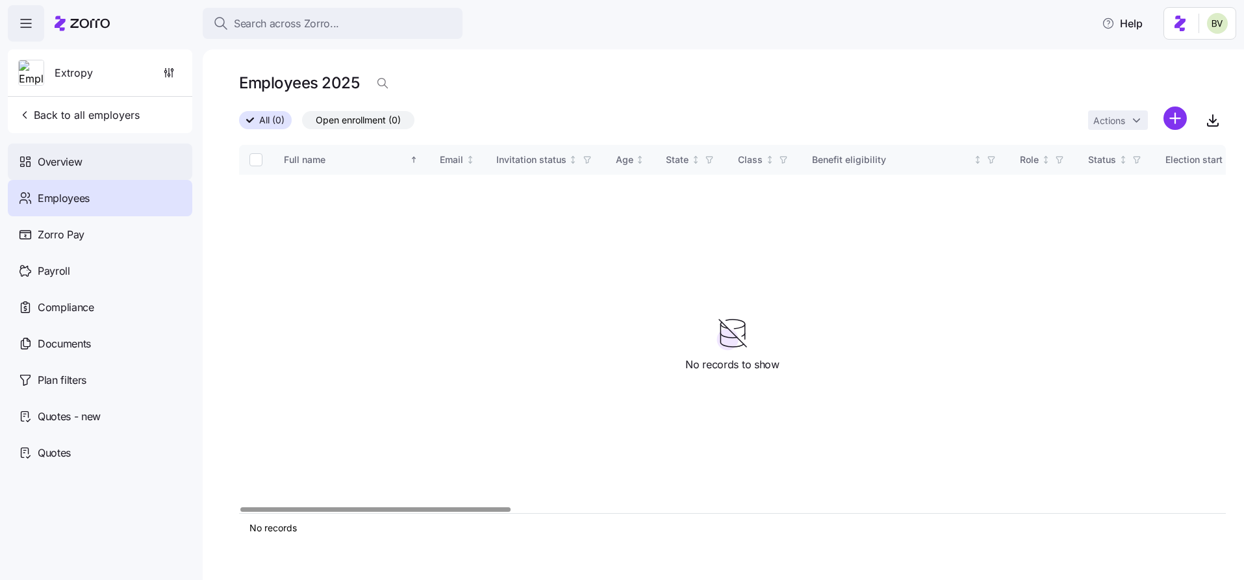
click at [129, 155] on div "Overview" at bounding box center [100, 162] width 184 height 36
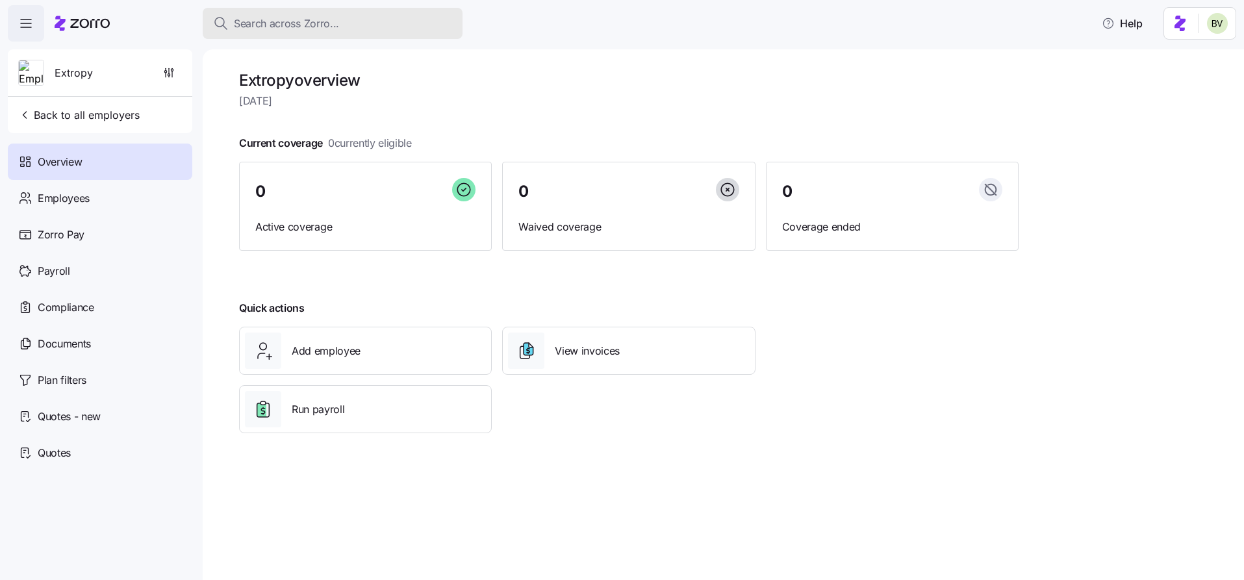
click at [277, 14] on button "Search across Zorro..." at bounding box center [333, 23] width 260 height 31
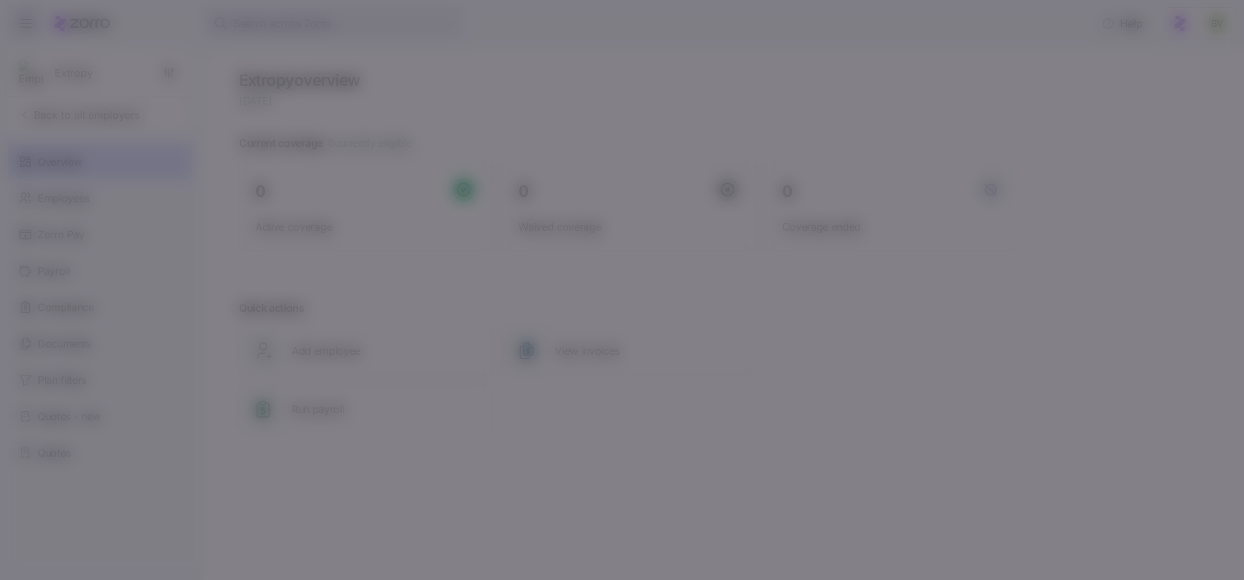
click at [276, 25] on input at bounding box center [405, 23] width 332 height 31
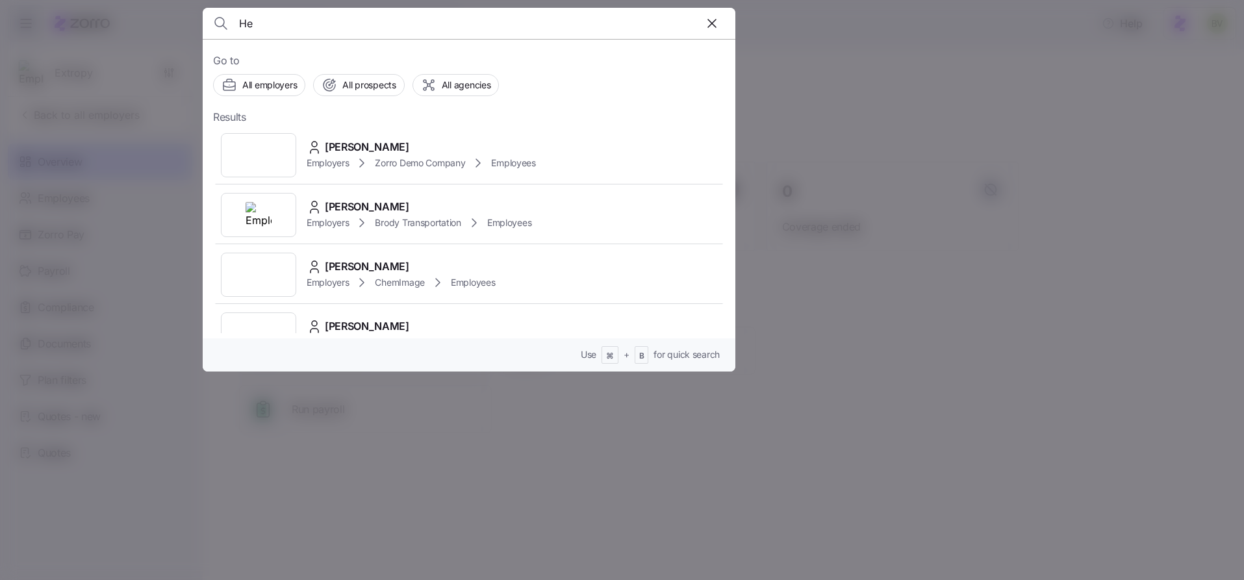
type input "H"
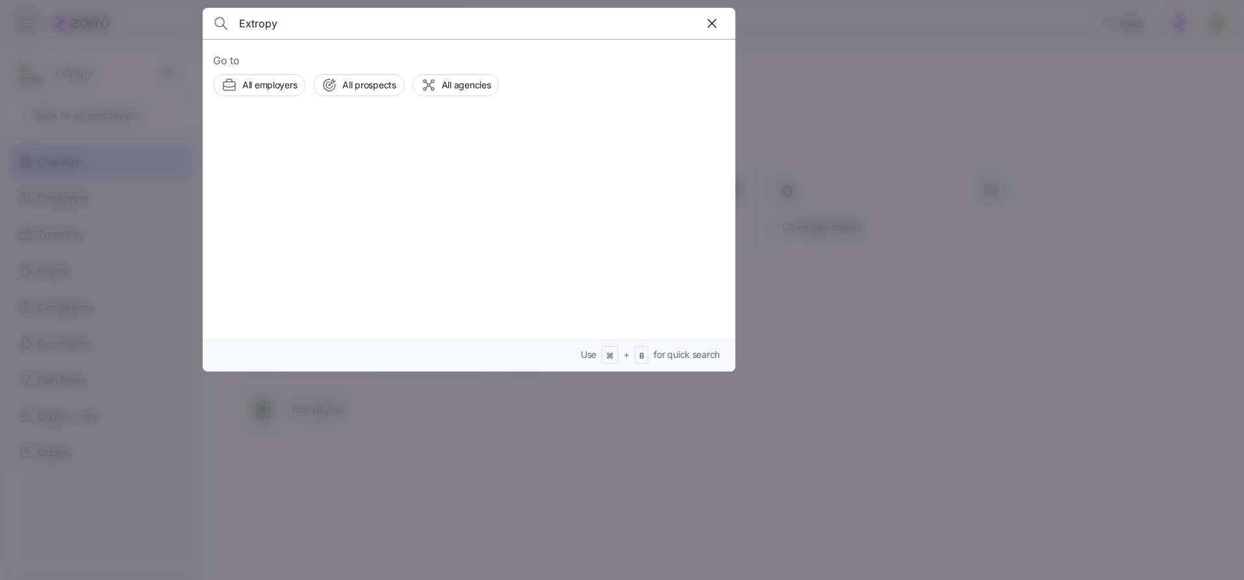
type input "Extropy"
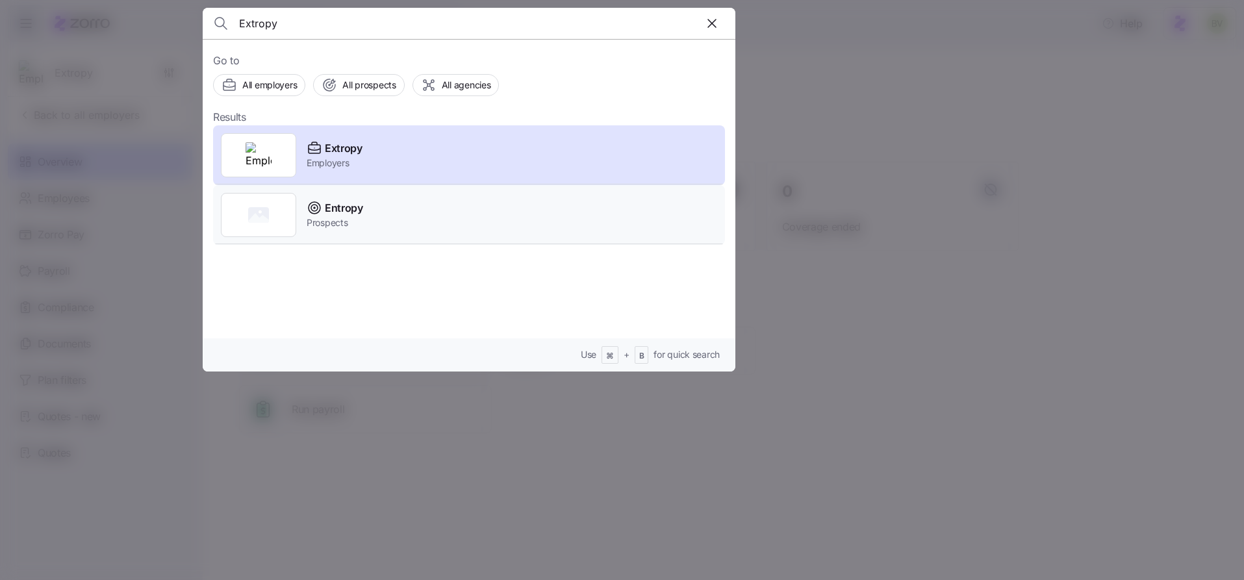
click at [251, 211] on rect at bounding box center [258, 215] width 21 height 16
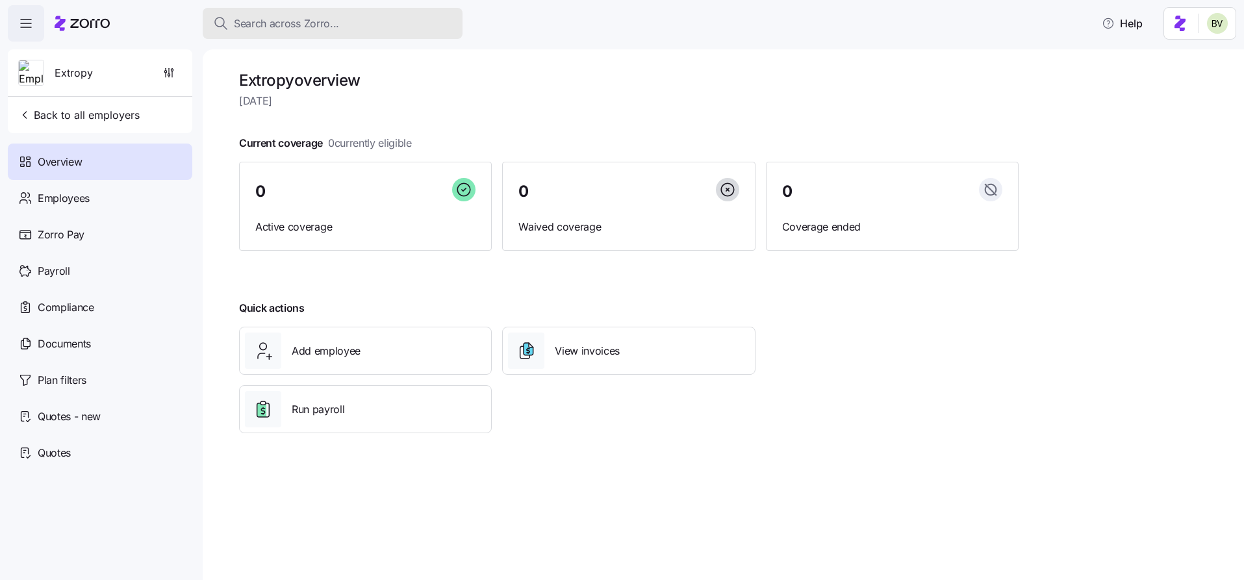
click at [326, 28] on span "Search across Zorro..." at bounding box center [286, 24] width 105 height 16
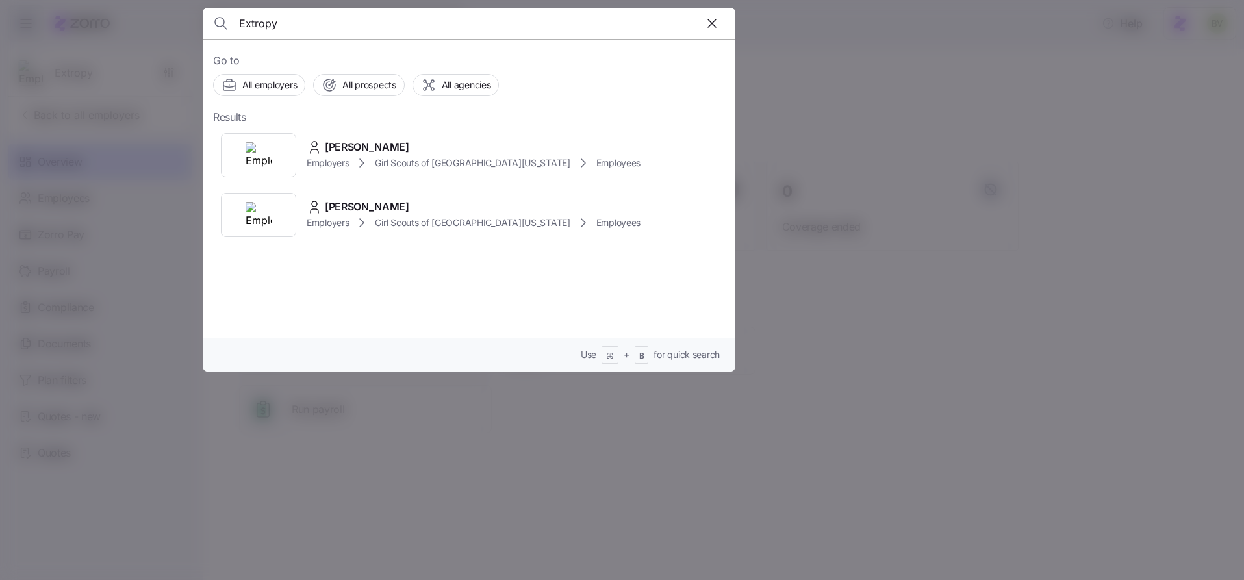
type input "Extropy"
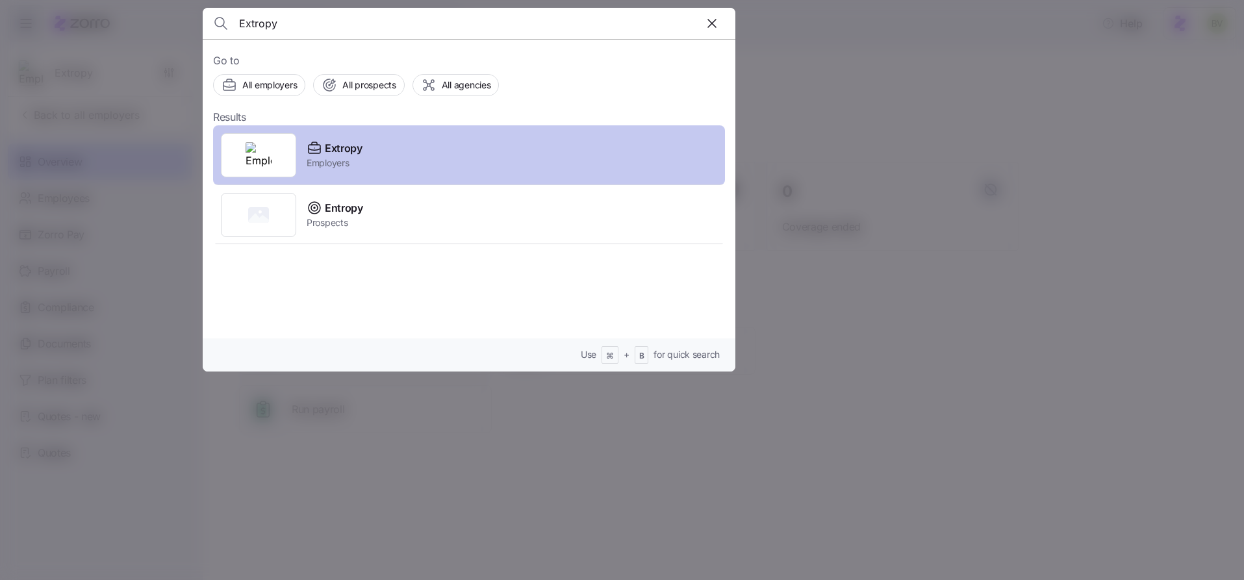
click at [253, 151] on img at bounding box center [258, 155] width 26 height 26
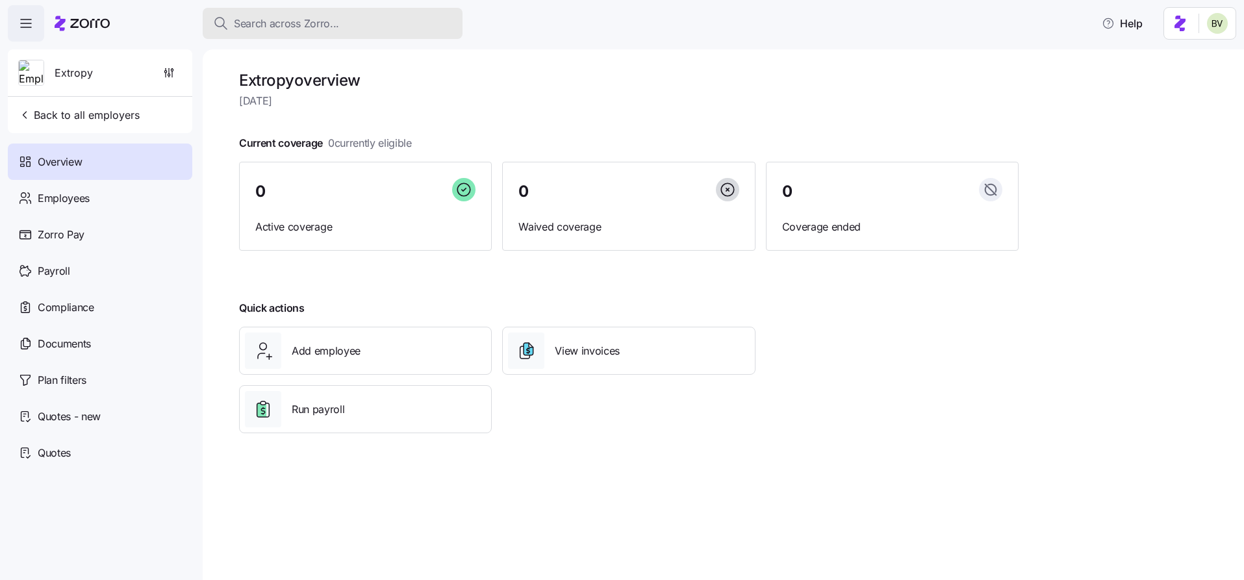
click at [316, 26] on span "Search across Zorro..." at bounding box center [286, 24] width 105 height 16
click at [314, 23] on span "Search across Zorro..." at bounding box center [286, 24] width 105 height 16
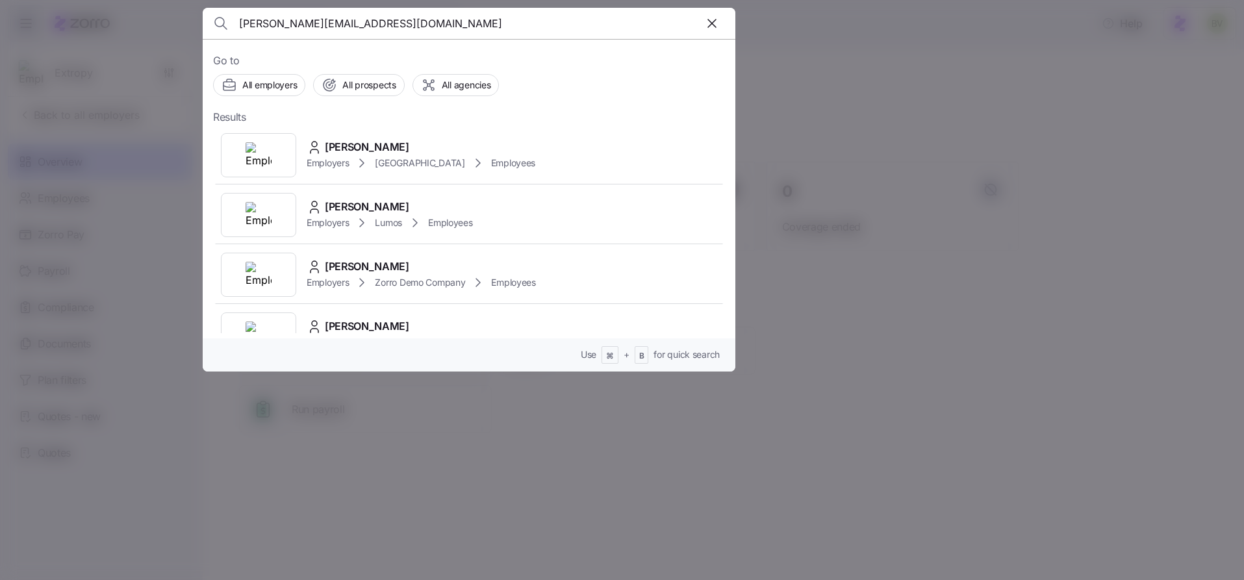
click at [386, 25] on input "[PERSON_NAME][EMAIL_ADDRESS][DOMAIN_NAME]" at bounding box center [405, 23] width 332 height 31
type input "[PERSON_NAME][EMAIL_ADDRESS][DOMAIN_NAME]"
click at [395, 18] on input "[PERSON_NAME][EMAIL_ADDRESS][DOMAIN_NAME]" at bounding box center [405, 23] width 332 height 31
click at [290, 83] on span "All employers" at bounding box center [269, 85] width 55 height 13
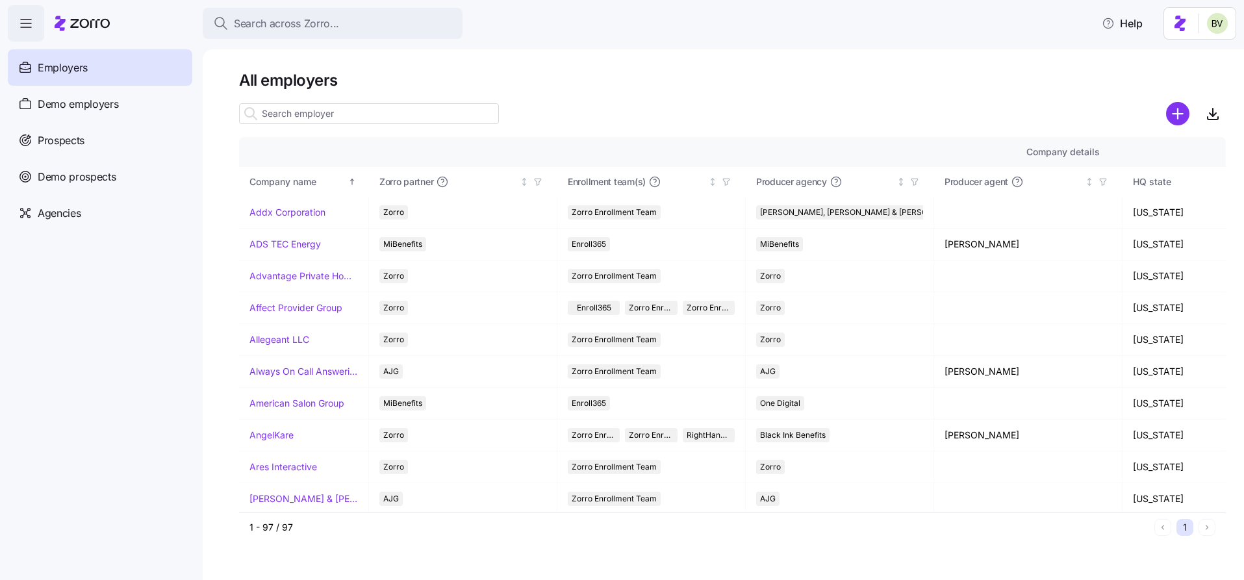
click at [282, 116] on input at bounding box center [369, 113] width 260 height 21
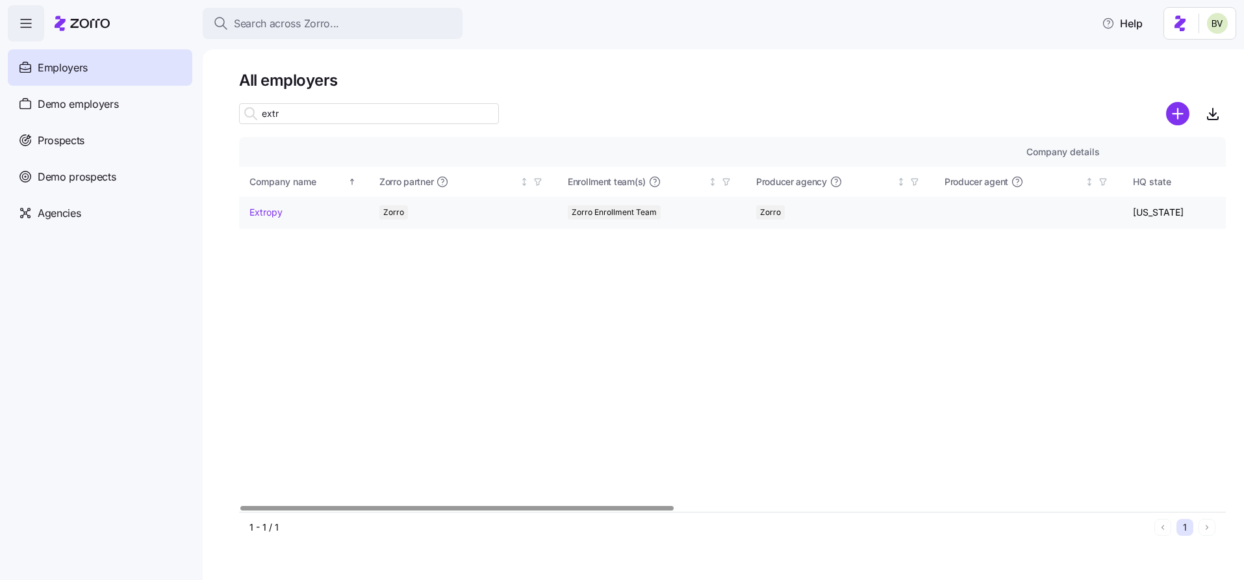
type input "extr"
click at [265, 212] on link "Extropy" at bounding box center [265, 212] width 33 height 13
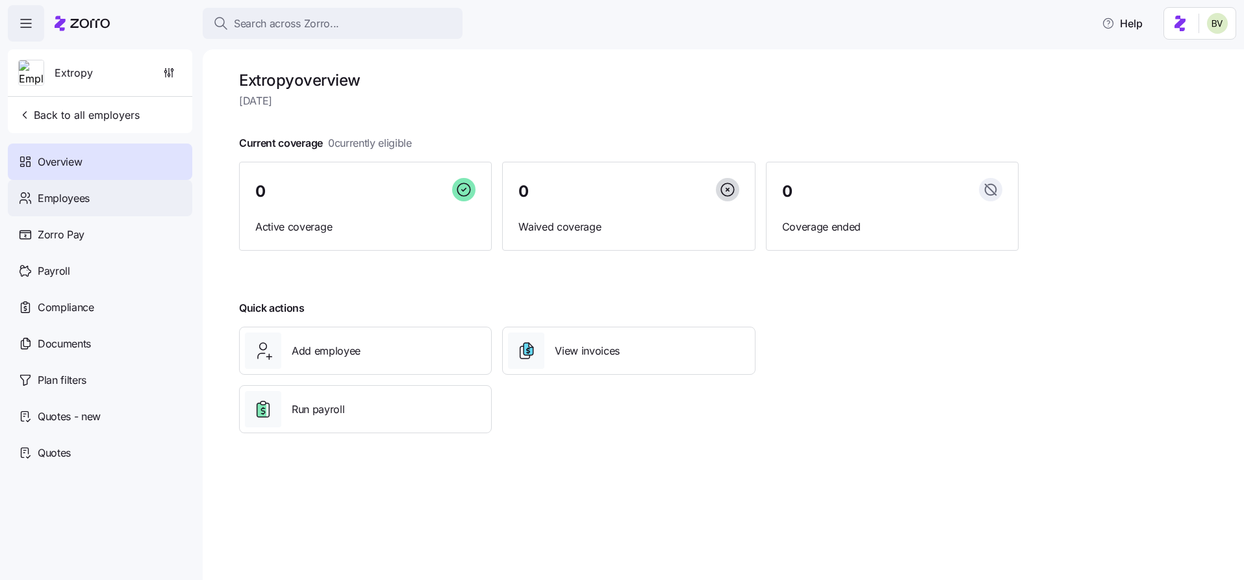
click at [102, 192] on div "Employees" at bounding box center [100, 198] width 184 height 36
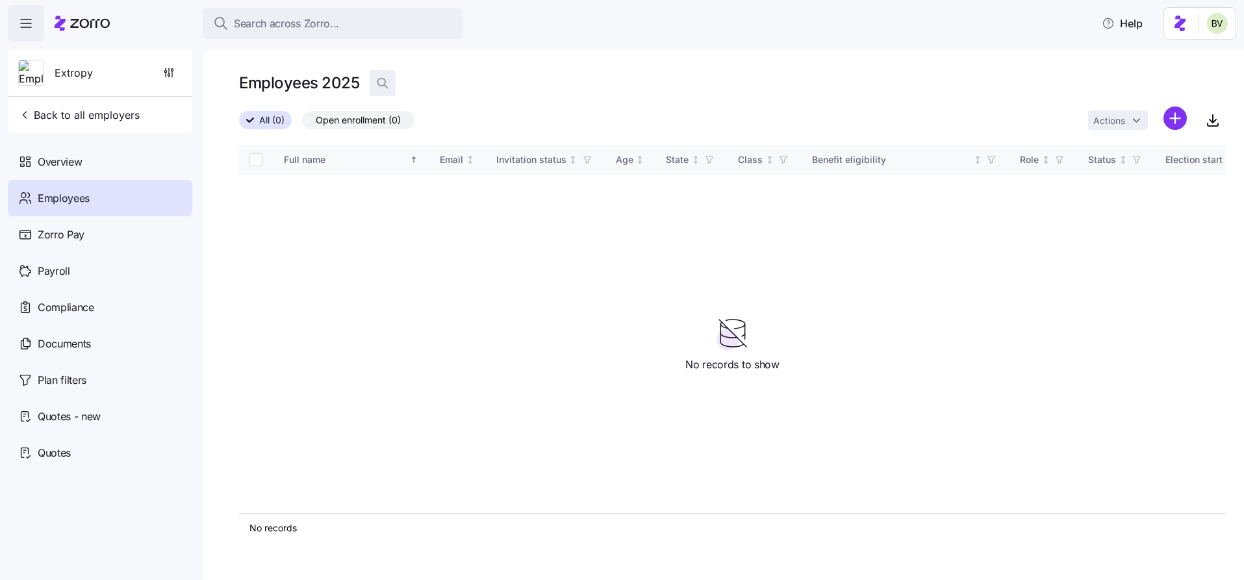
click at [386, 86] on icon "button" at bounding box center [382, 83] width 13 height 13
type input "heather@extropyadv.com"
click at [618, 85] on icon "button" at bounding box center [618, 83] width 14 height 16
click at [169, 75] on icon "button" at bounding box center [168, 72] width 13 height 13
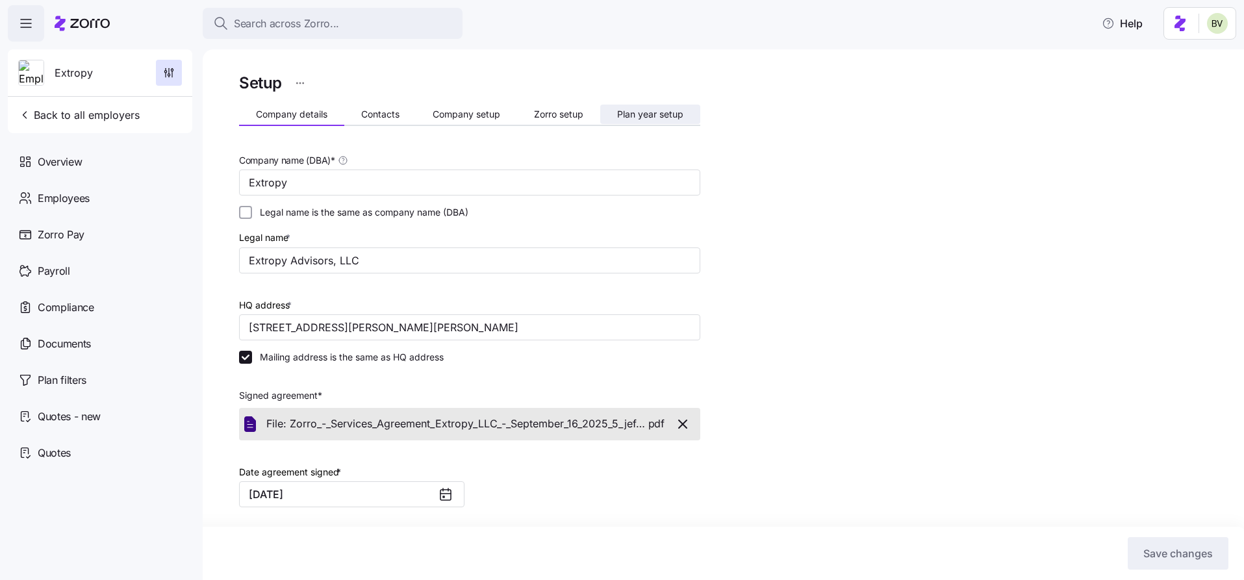
click at [620, 119] on button "Plan year setup" at bounding box center [650, 114] width 100 height 19
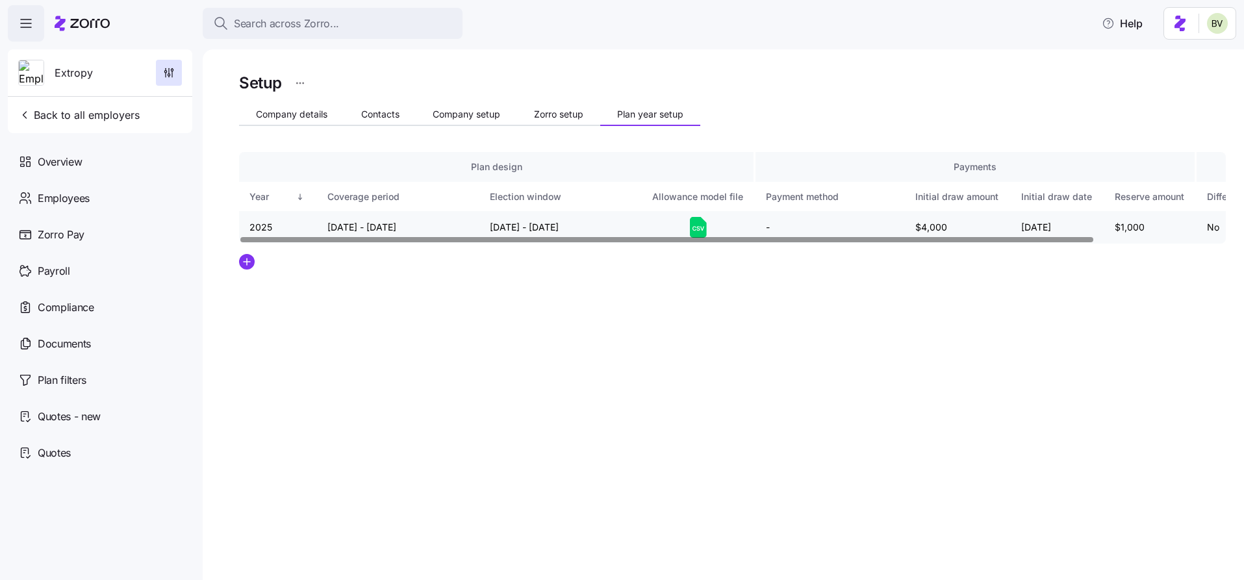
click at [697, 225] on icon at bounding box center [698, 227] width 17 height 21
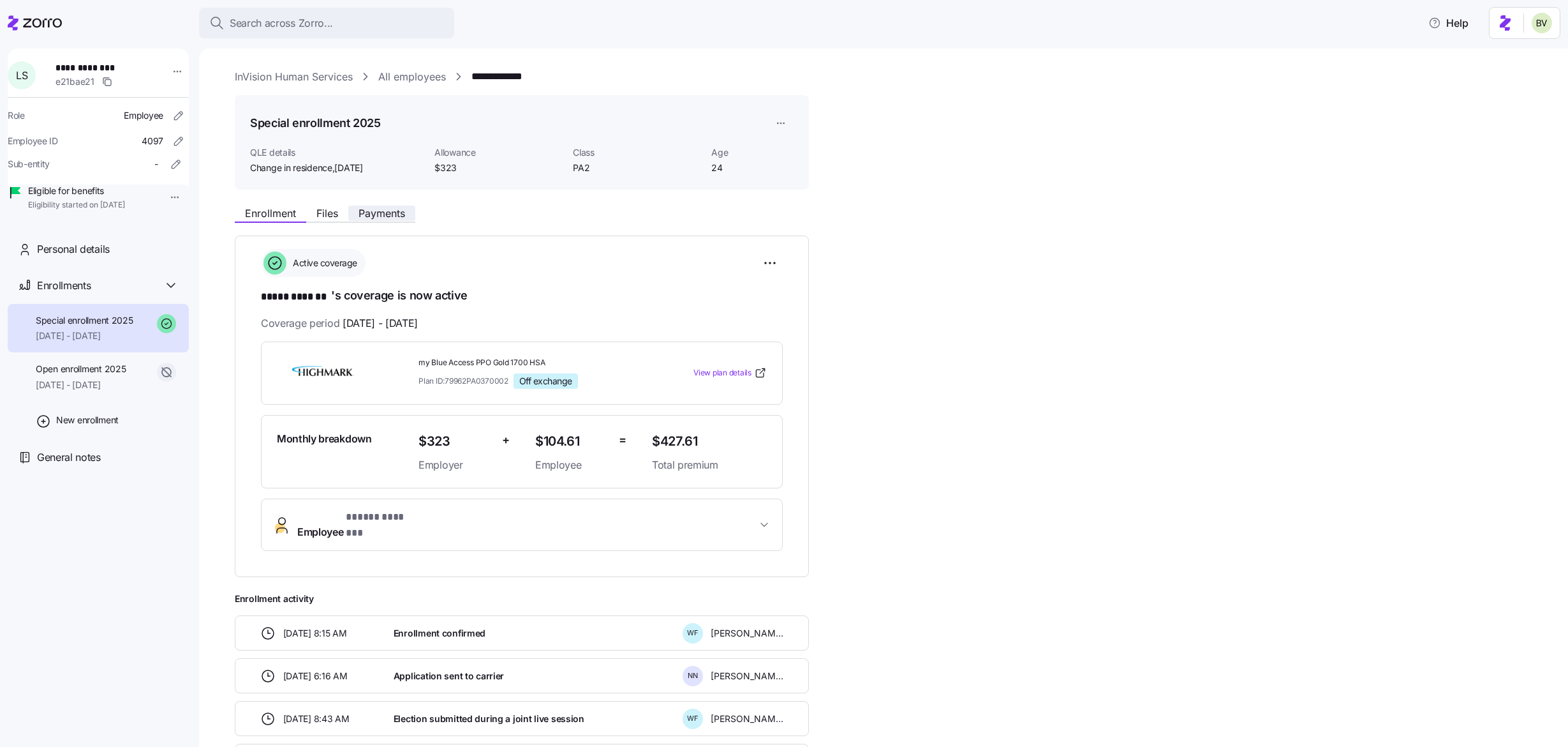
click at [381, 208] on span "Payments" at bounding box center [381, 213] width 46 height 10
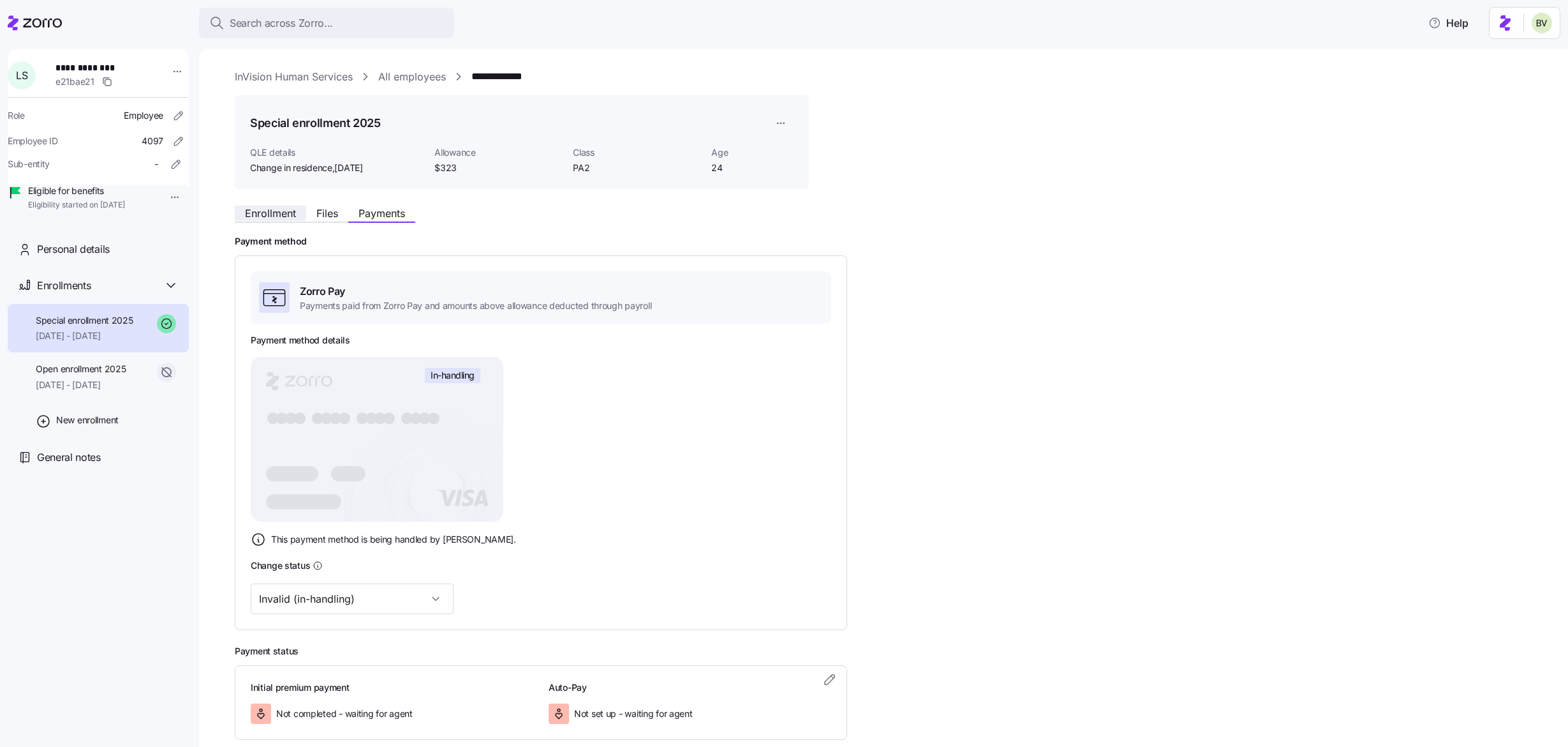
click at [267, 213] on span "Enrollment" at bounding box center [270, 213] width 51 height 10
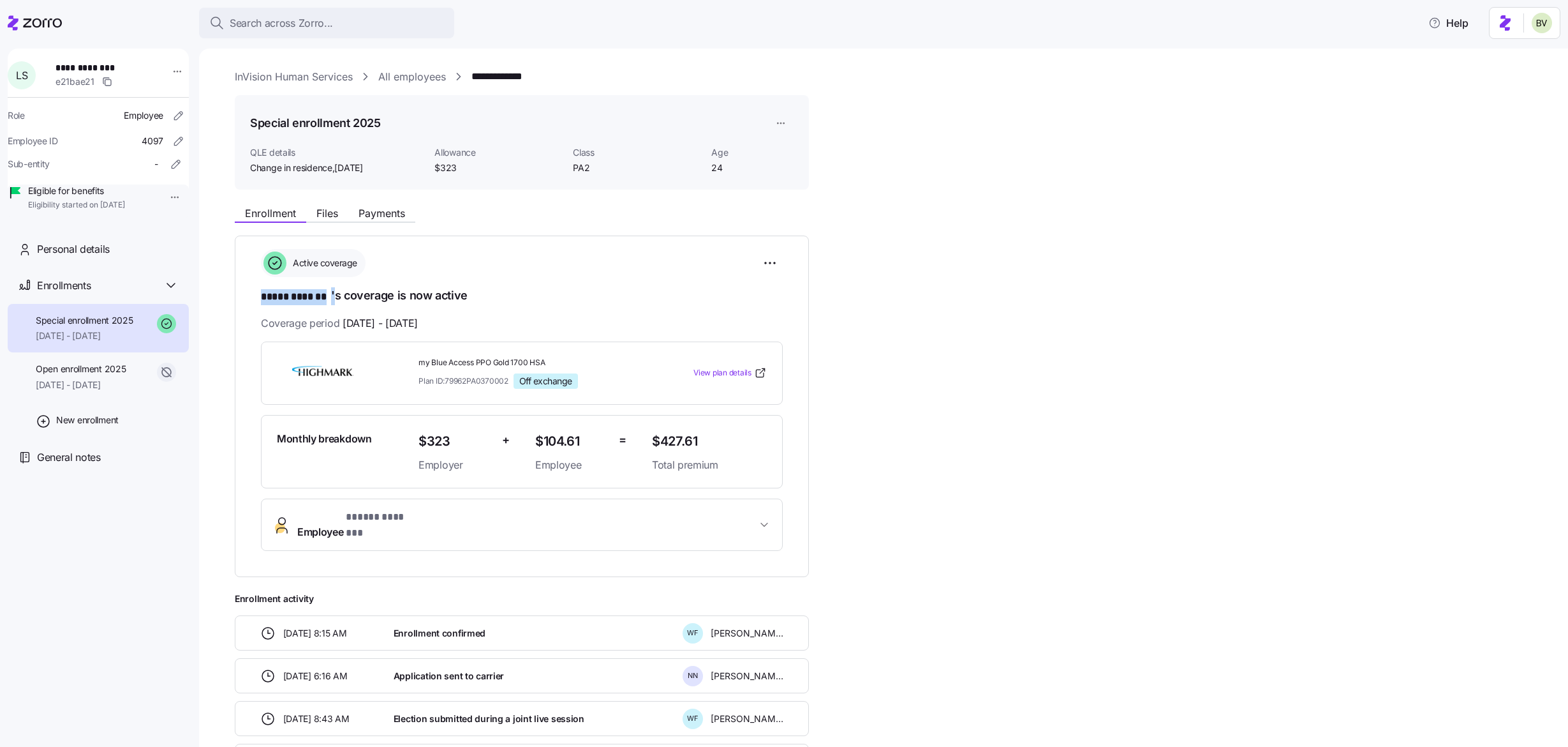
drag, startPoint x: 334, startPoint y: 298, endPoint x: 254, endPoint y: 302, distance: 80.1
click at [254, 302] on div "**********" at bounding box center [522, 406] width 574 height 341
copy h1 "***** ******* '"
